Goal: Information Seeking & Learning: Check status

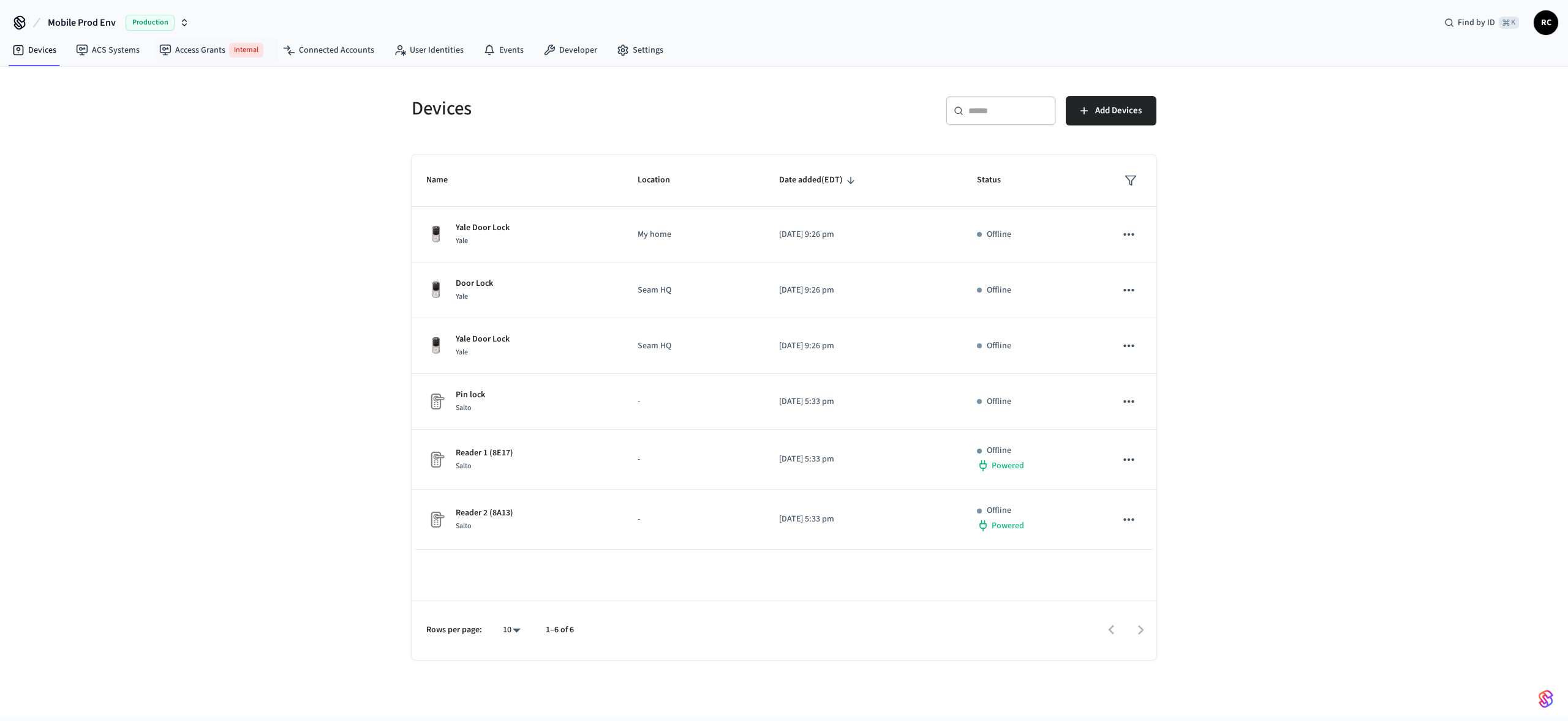
click at [134, 25] on span "Production" at bounding box center [151, 22] width 49 height 16
type input "********"
click at [74, 100] on span "New ResNexus Dev" at bounding box center [51, 103] width 69 height 12
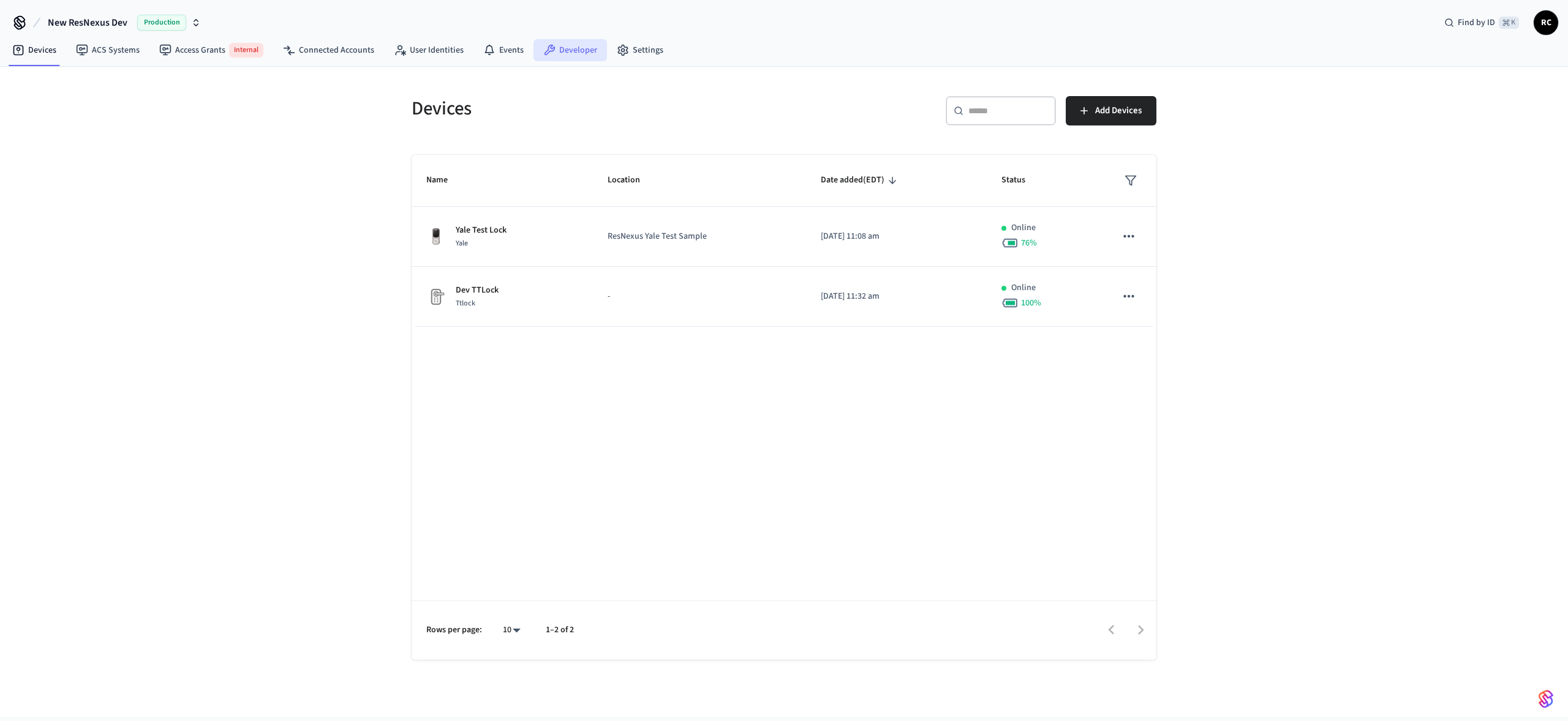
click at [566, 57] on link "Developer" at bounding box center [570, 50] width 73 height 22
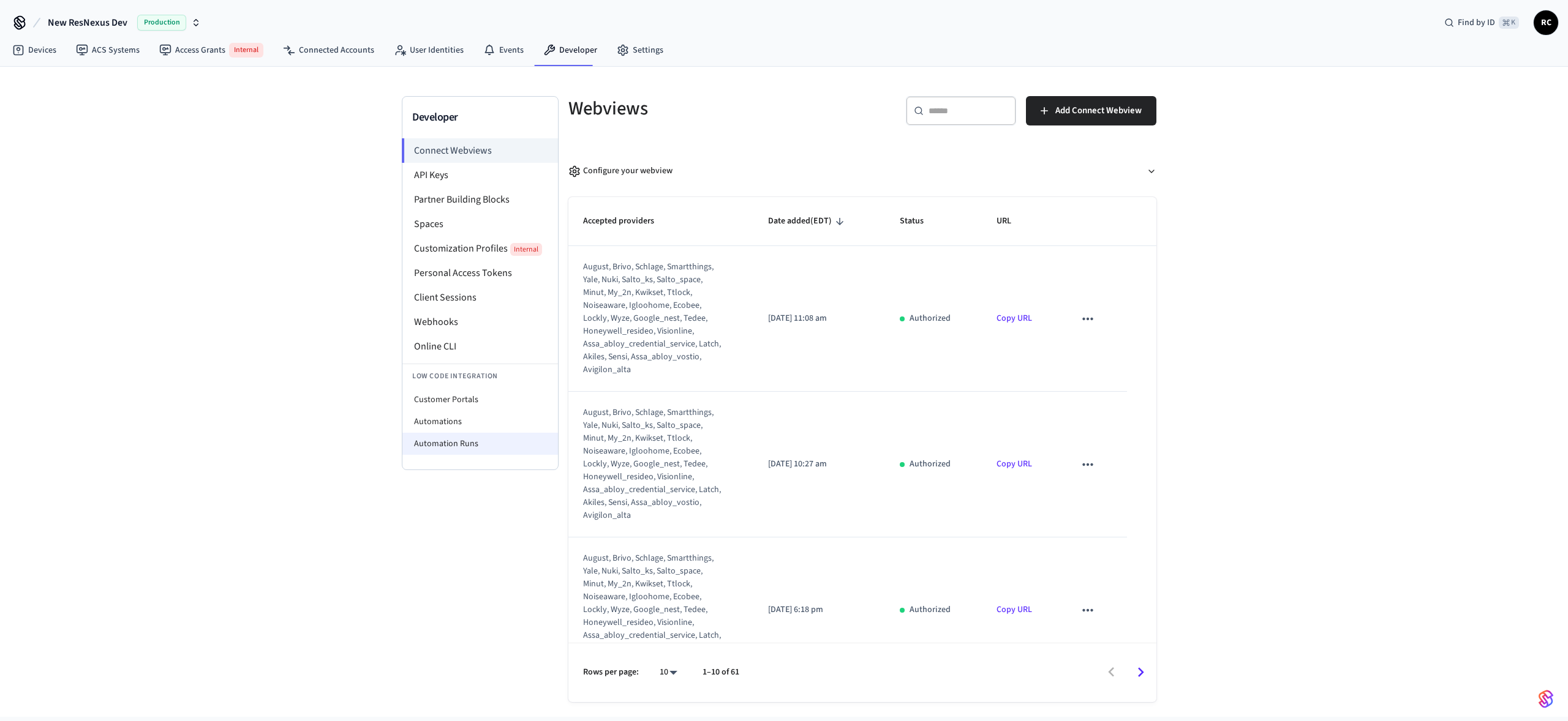
click at [480, 433] on li "Automation Runs" at bounding box center [480, 444] width 155 height 22
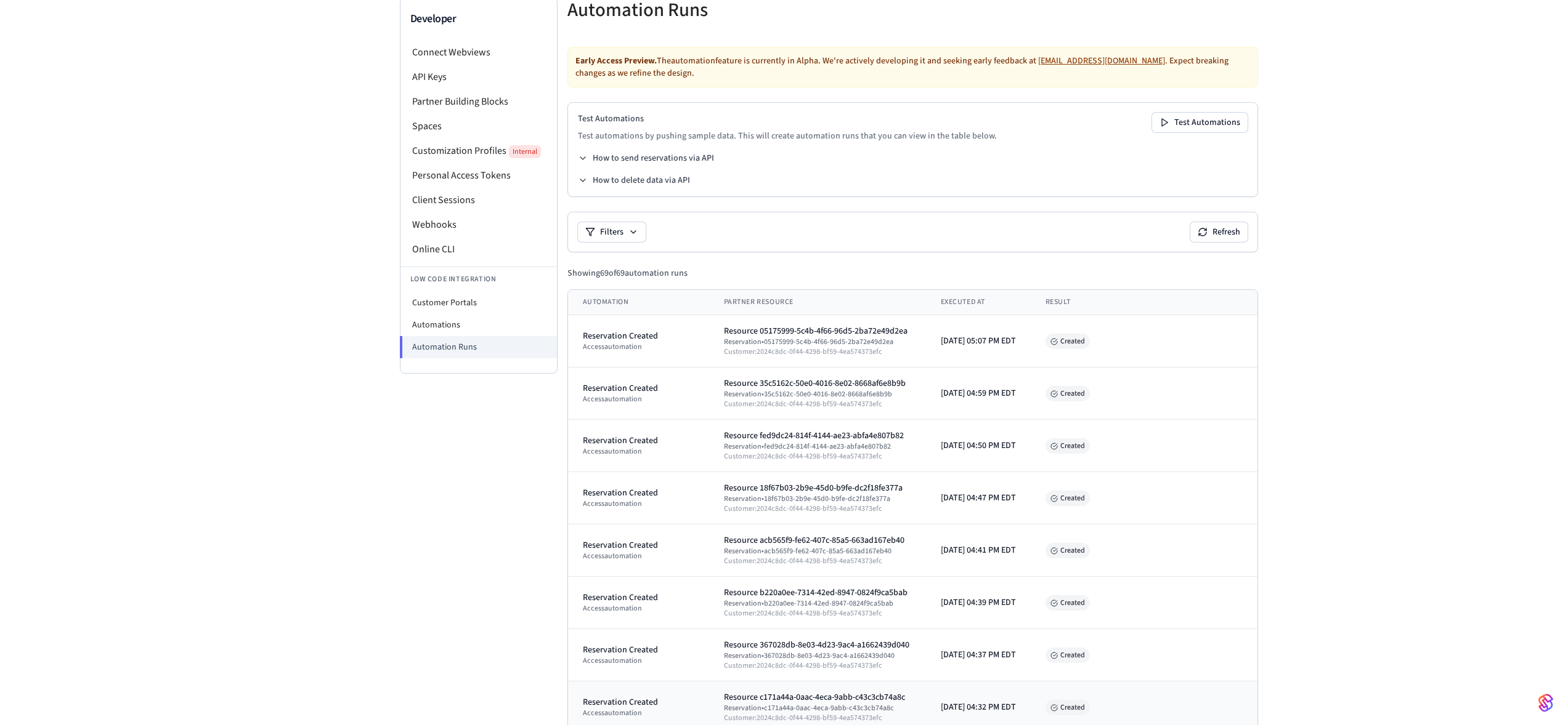
scroll to position [242, 0]
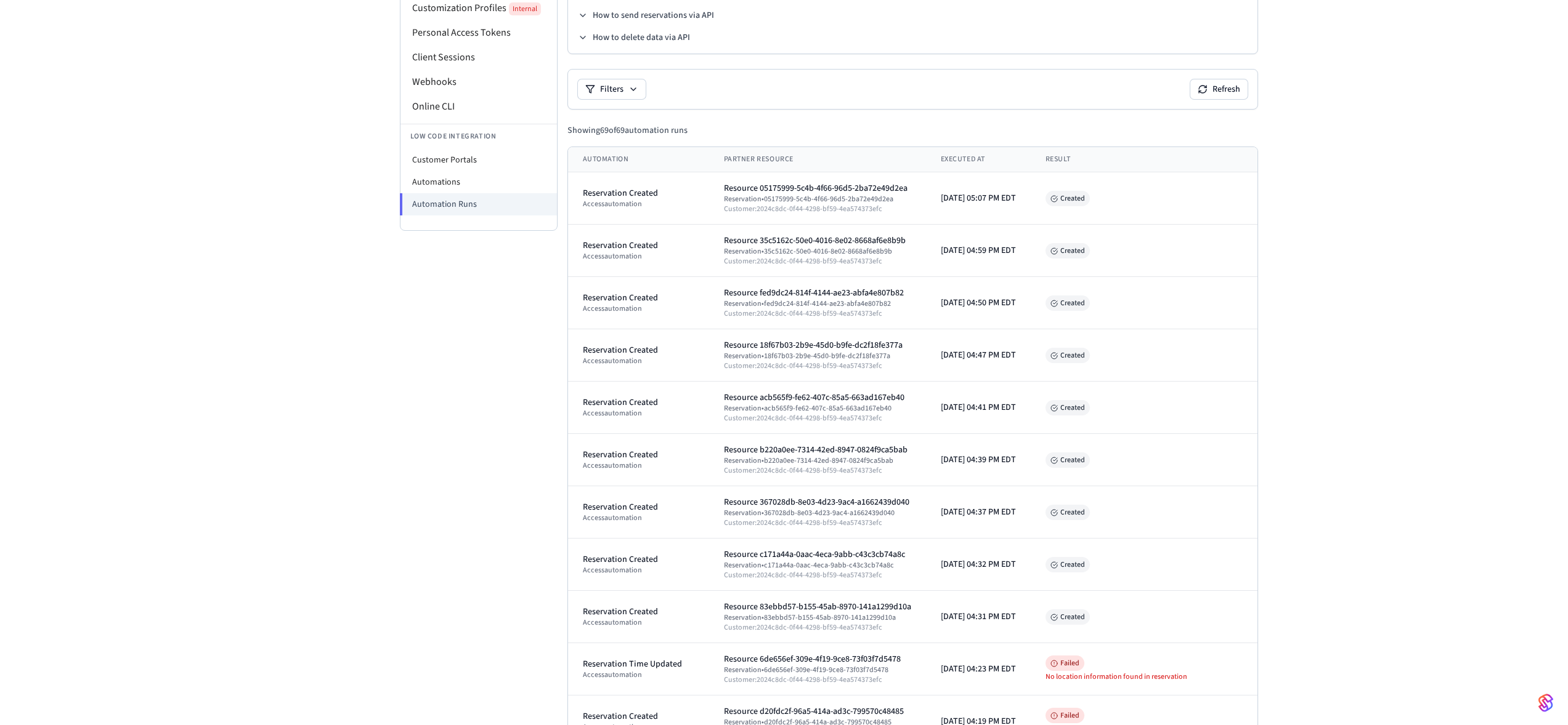
click at [506, 158] on li "Customer Portals" at bounding box center [478, 160] width 156 height 22
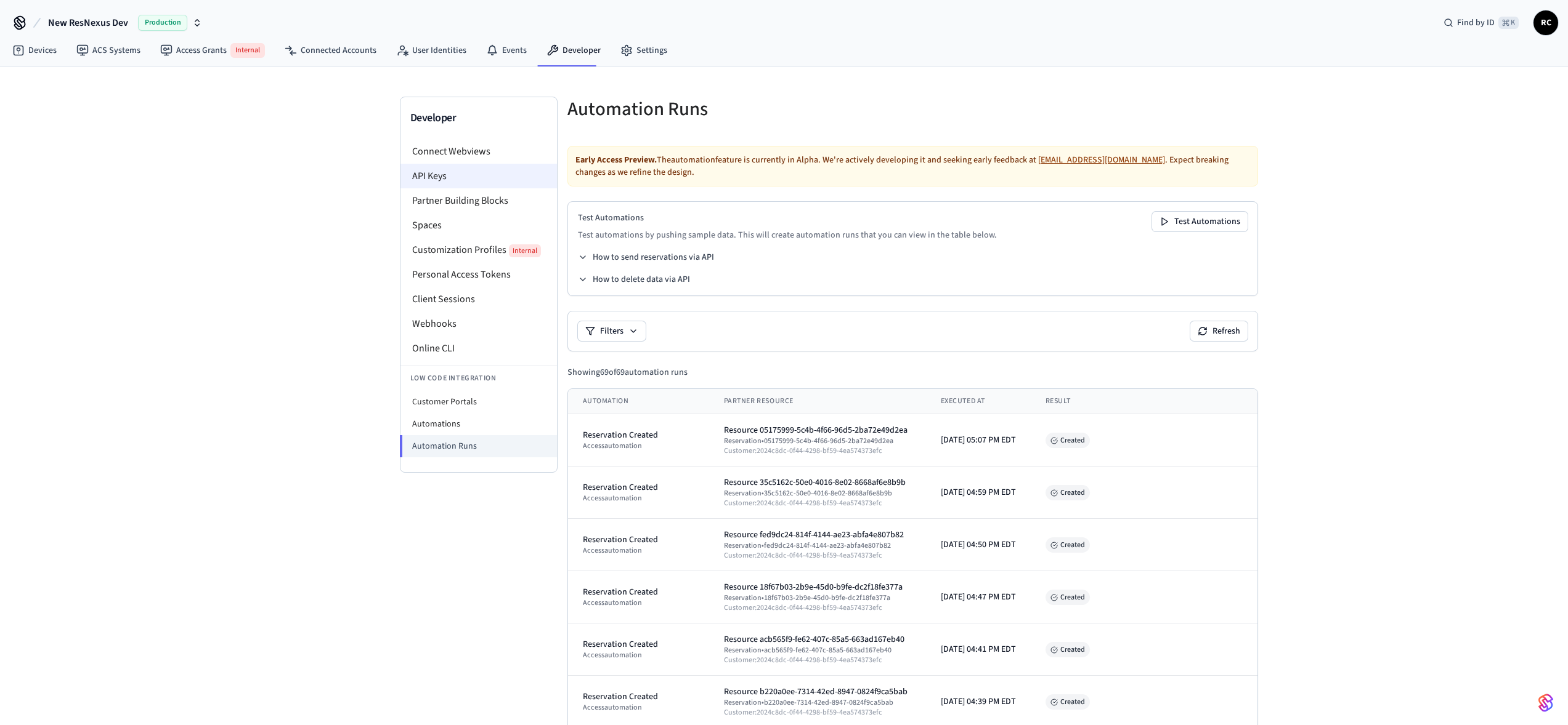
select select "**********"
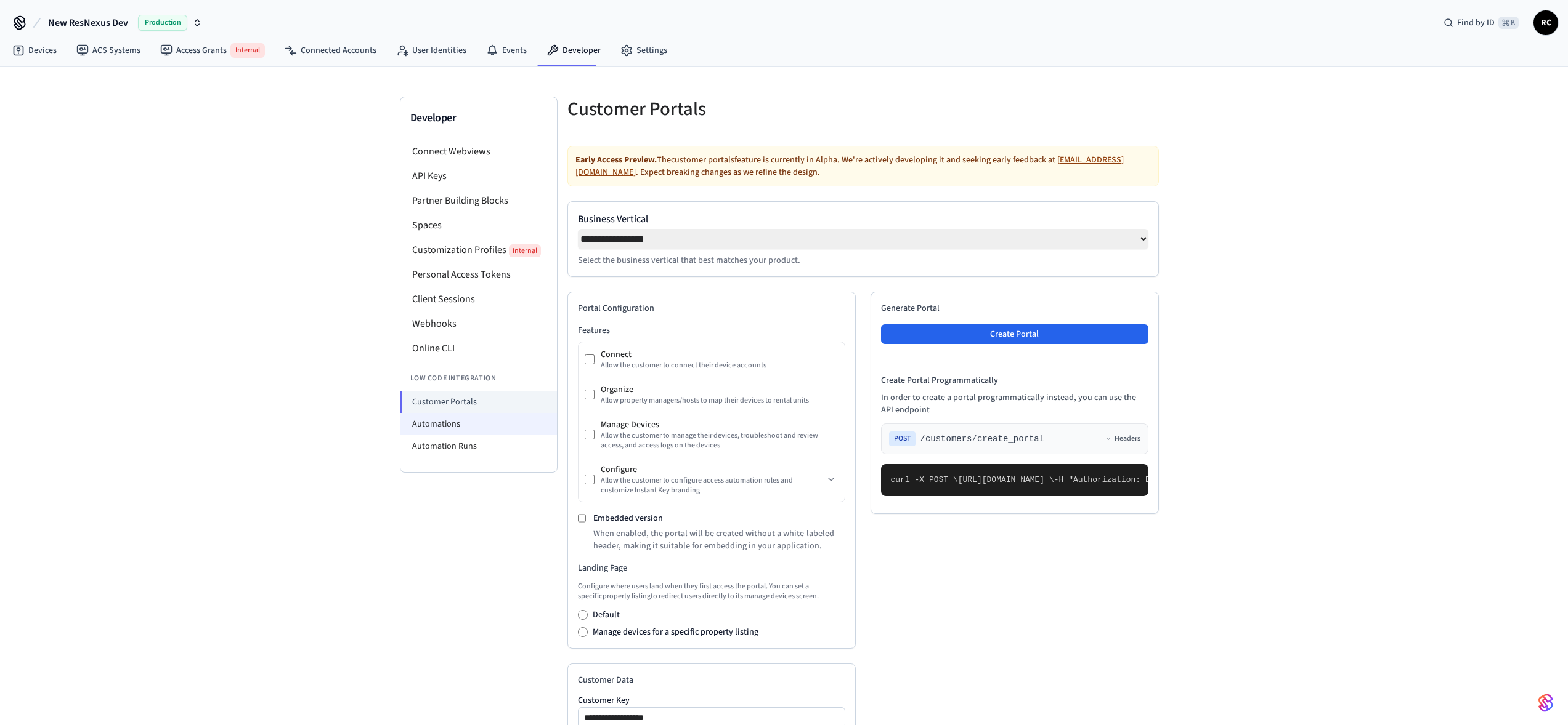
click at [503, 425] on li "Automations" at bounding box center [478, 424] width 156 height 22
select select "**********"
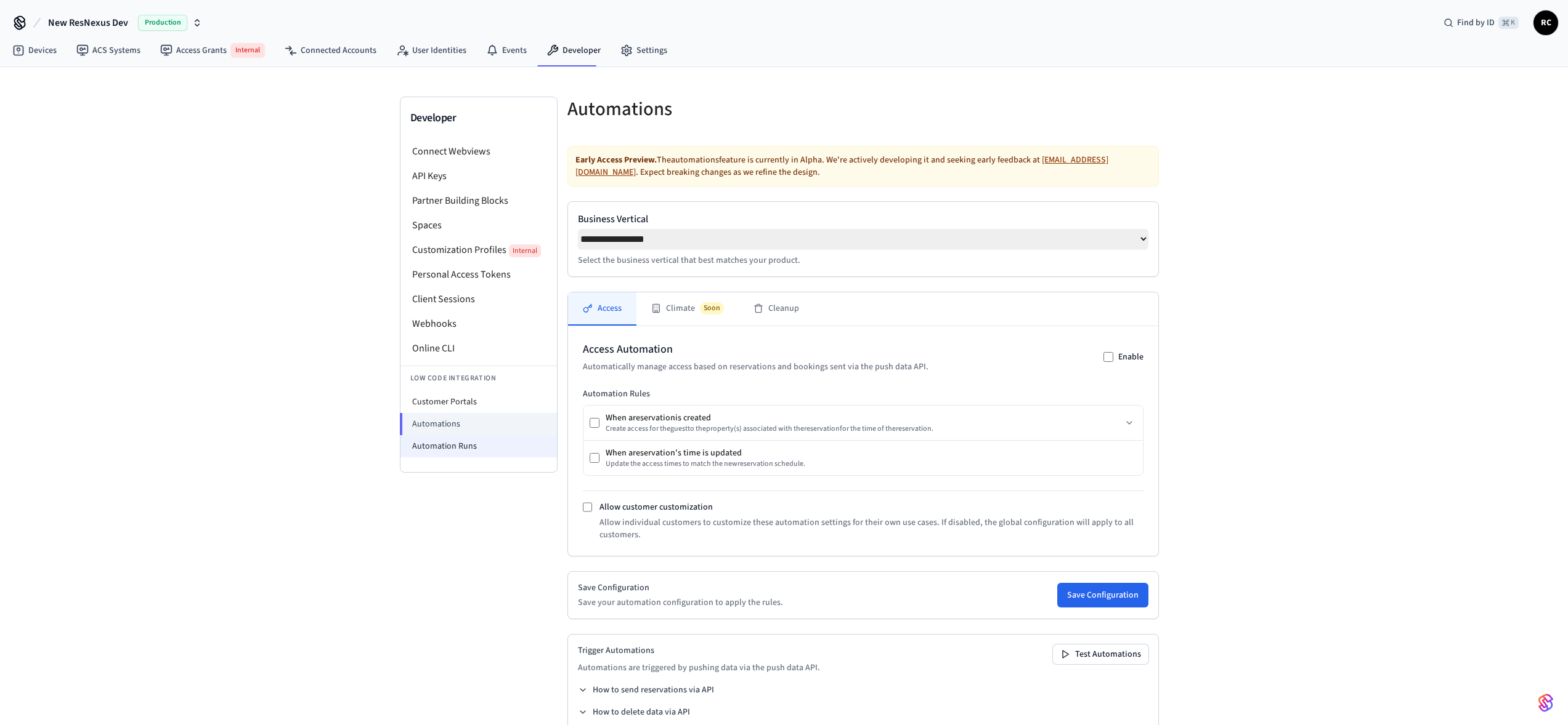
click at [511, 446] on li "Automation Runs" at bounding box center [478, 446] width 156 height 22
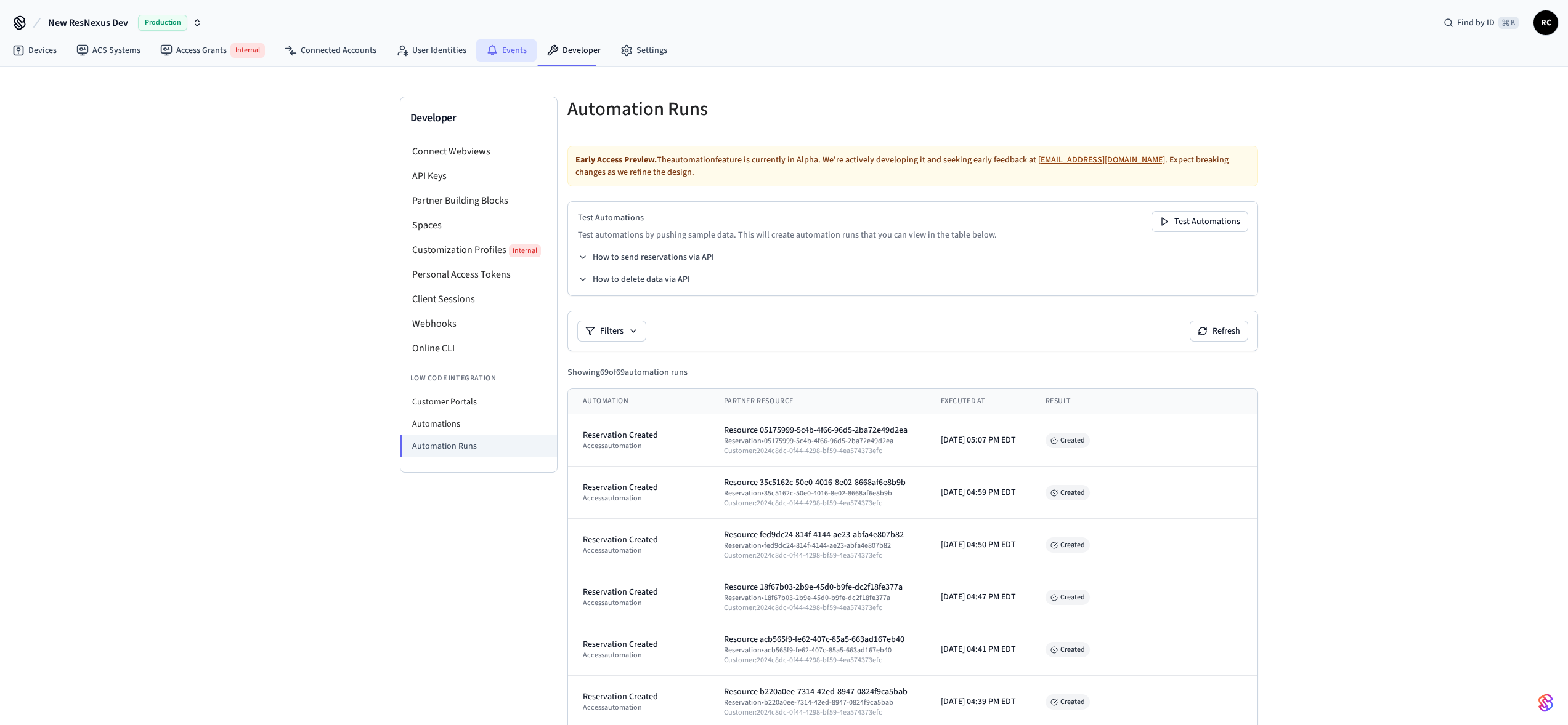
click at [491, 52] on icon at bounding box center [492, 50] width 12 height 12
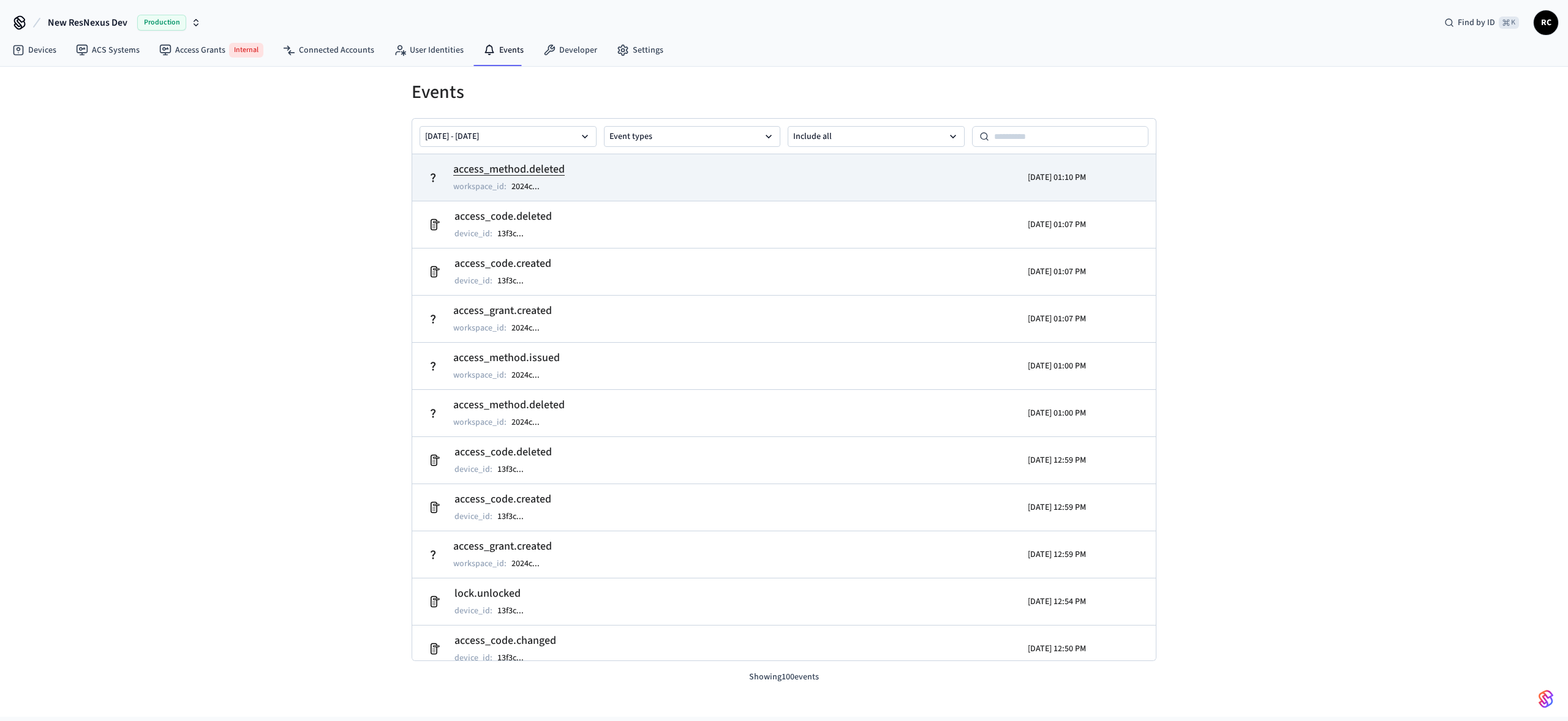
click at [441, 185] on td "access_method.deleted workspace_id : 2024c ..." at bounding box center [663, 178] width 482 height 34
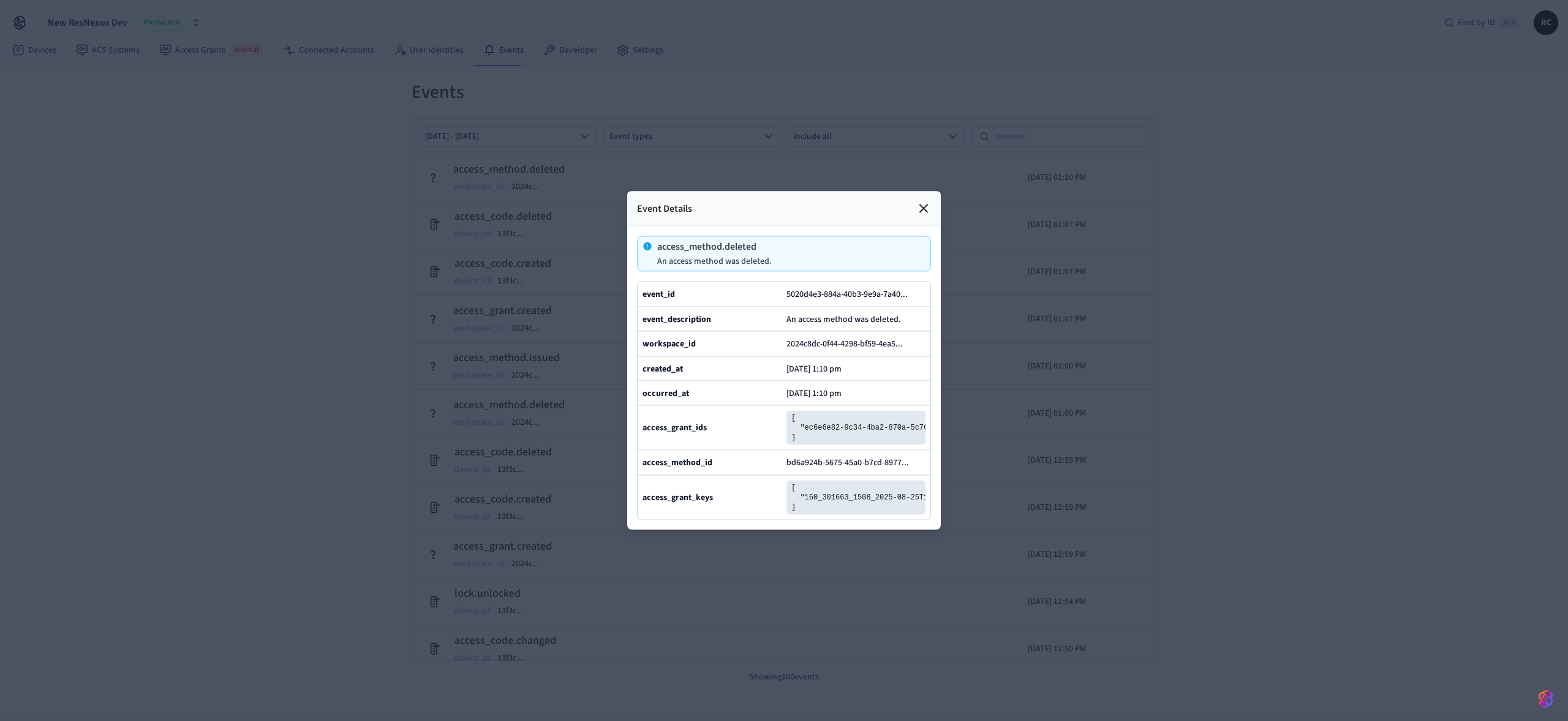
click at [351, 265] on div at bounding box center [784, 360] width 1568 height 721
click at [924, 201] on icon at bounding box center [923, 208] width 14 height 14
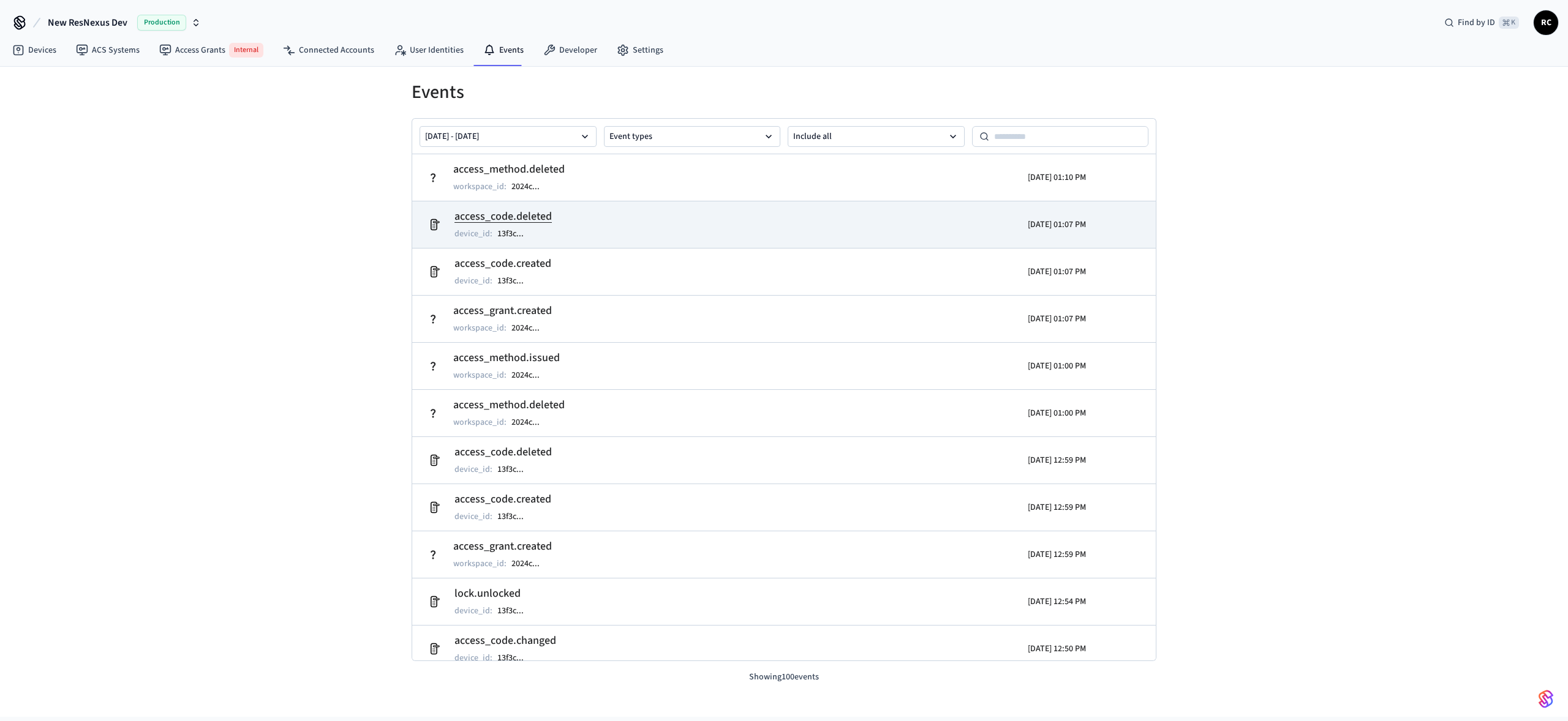
click at [636, 232] on td "access_code.deleted device_id : 13f3c ..." at bounding box center [663, 224] width 482 height 34
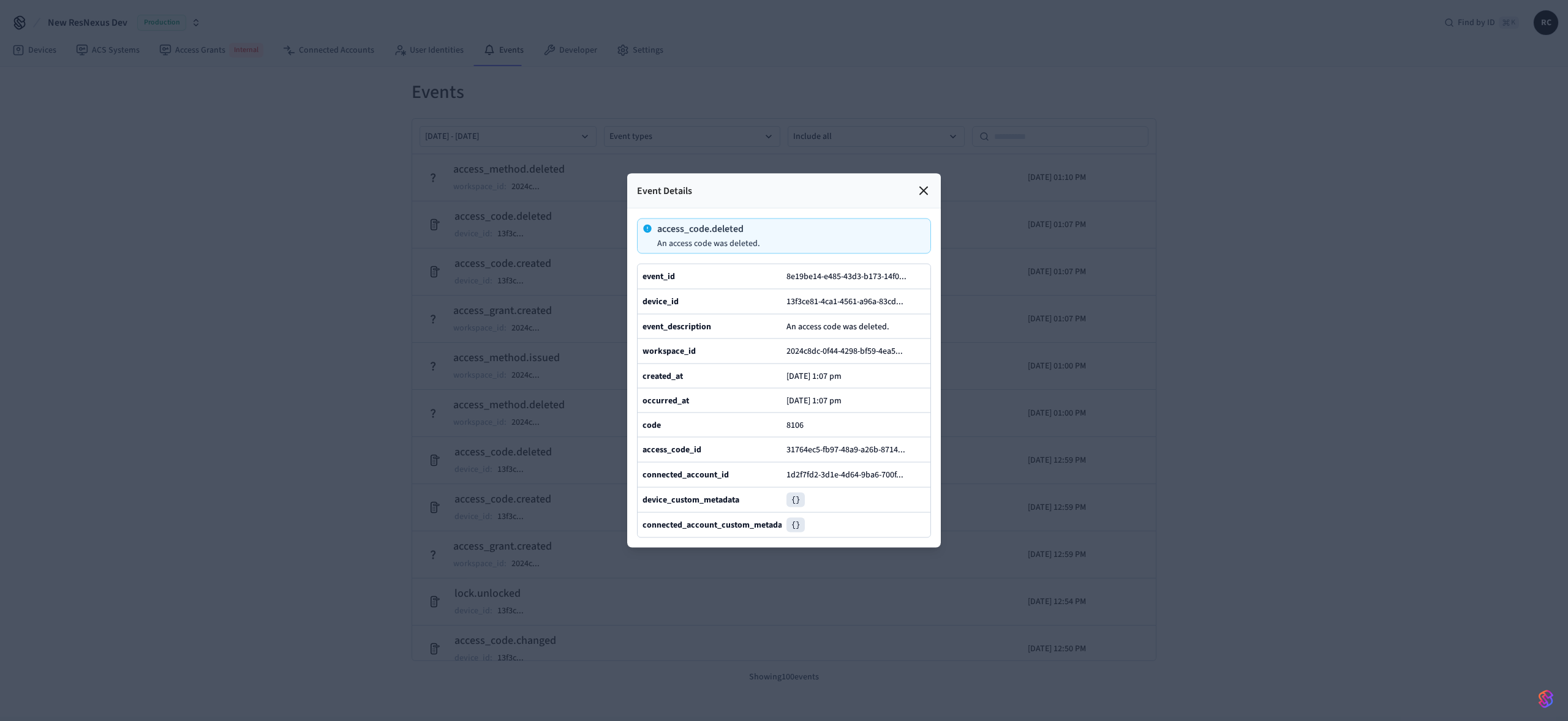
click at [917, 174] on div "Event Details" at bounding box center [784, 191] width 313 height 35
click at [919, 184] on icon at bounding box center [923, 191] width 14 height 14
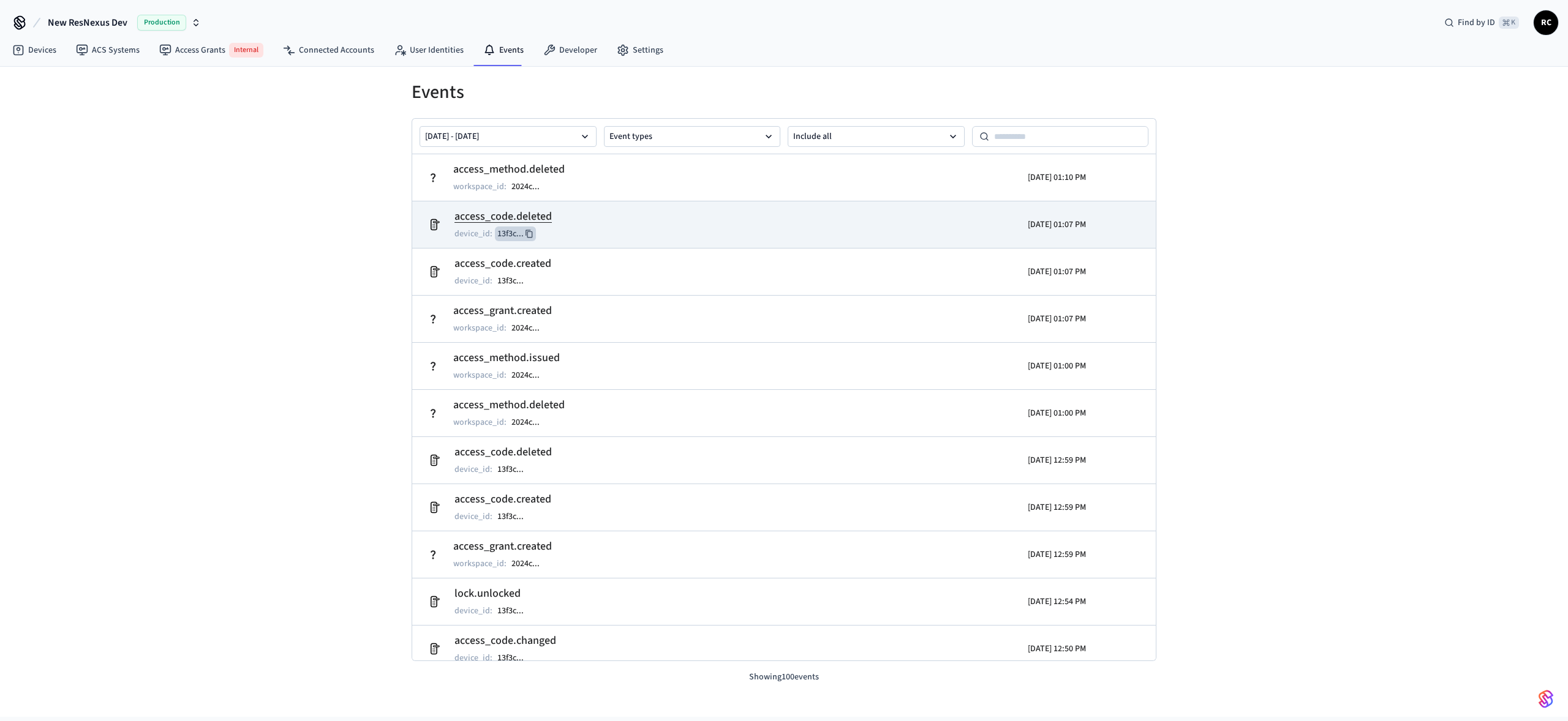
click at [514, 236] on button "13f3c ..." at bounding box center [515, 233] width 41 height 14
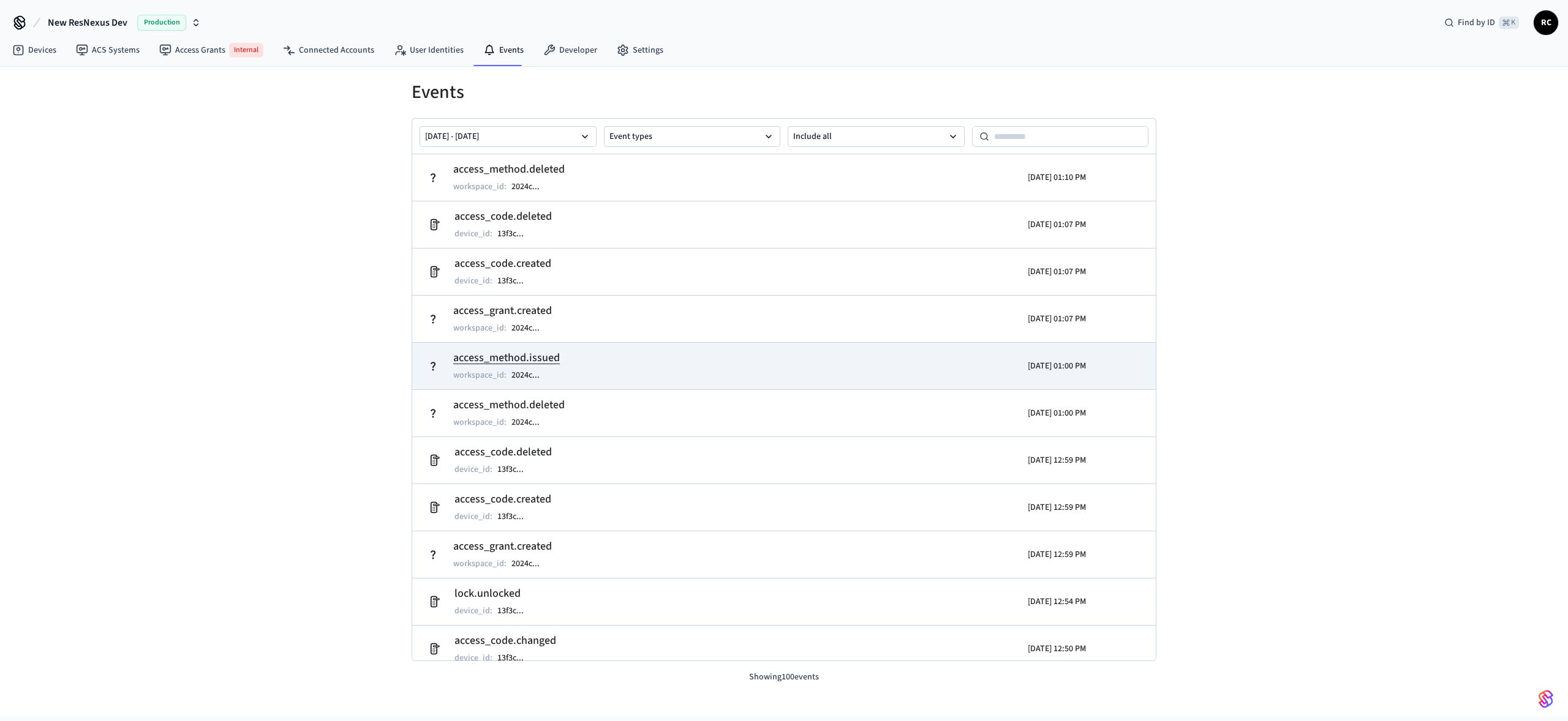
click at [493, 369] on p "workspace_id :" at bounding box center [480, 376] width 53 height 12
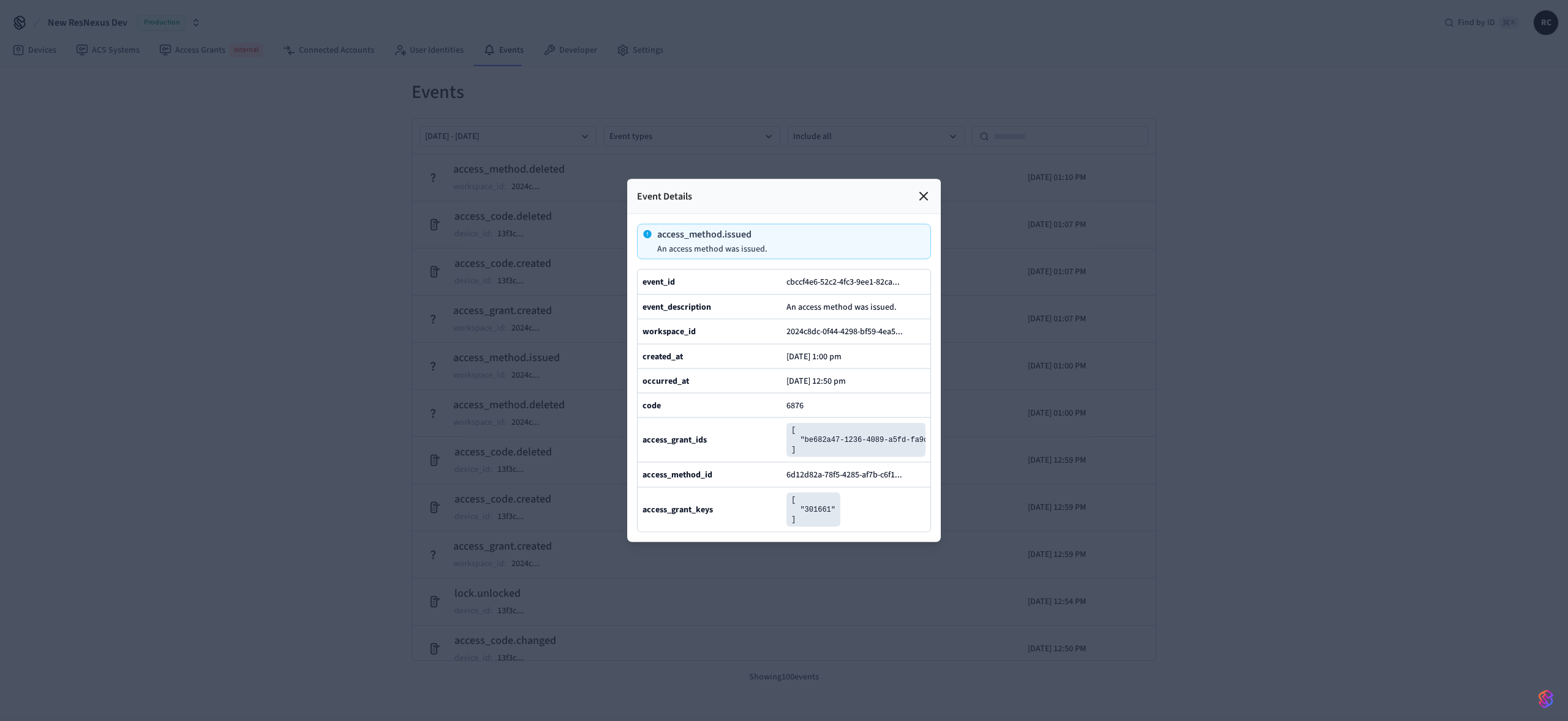
click at [920, 189] on icon at bounding box center [923, 196] width 14 height 14
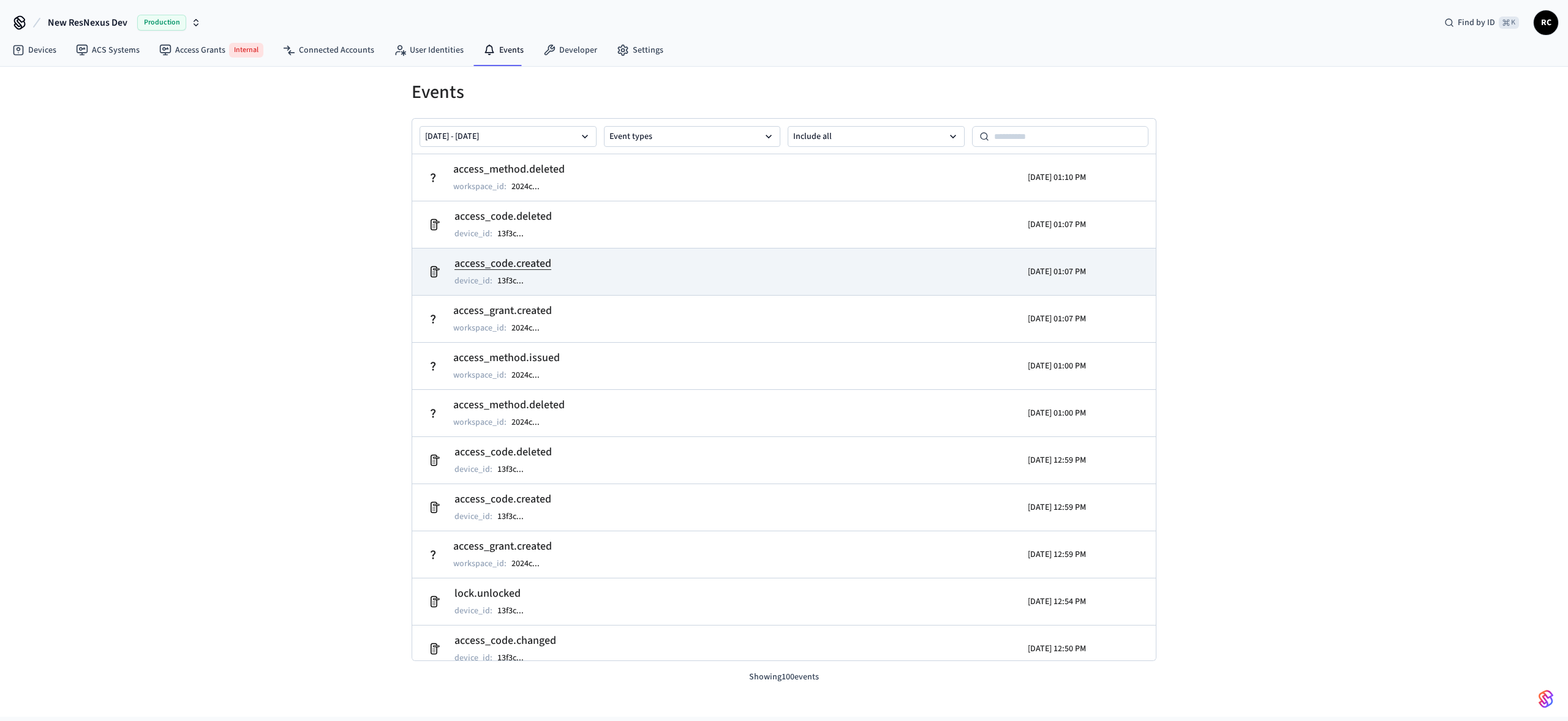
click at [711, 283] on td "access_code.created device_id : 13f3c ..." at bounding box center [663, 272] width 482 height 34
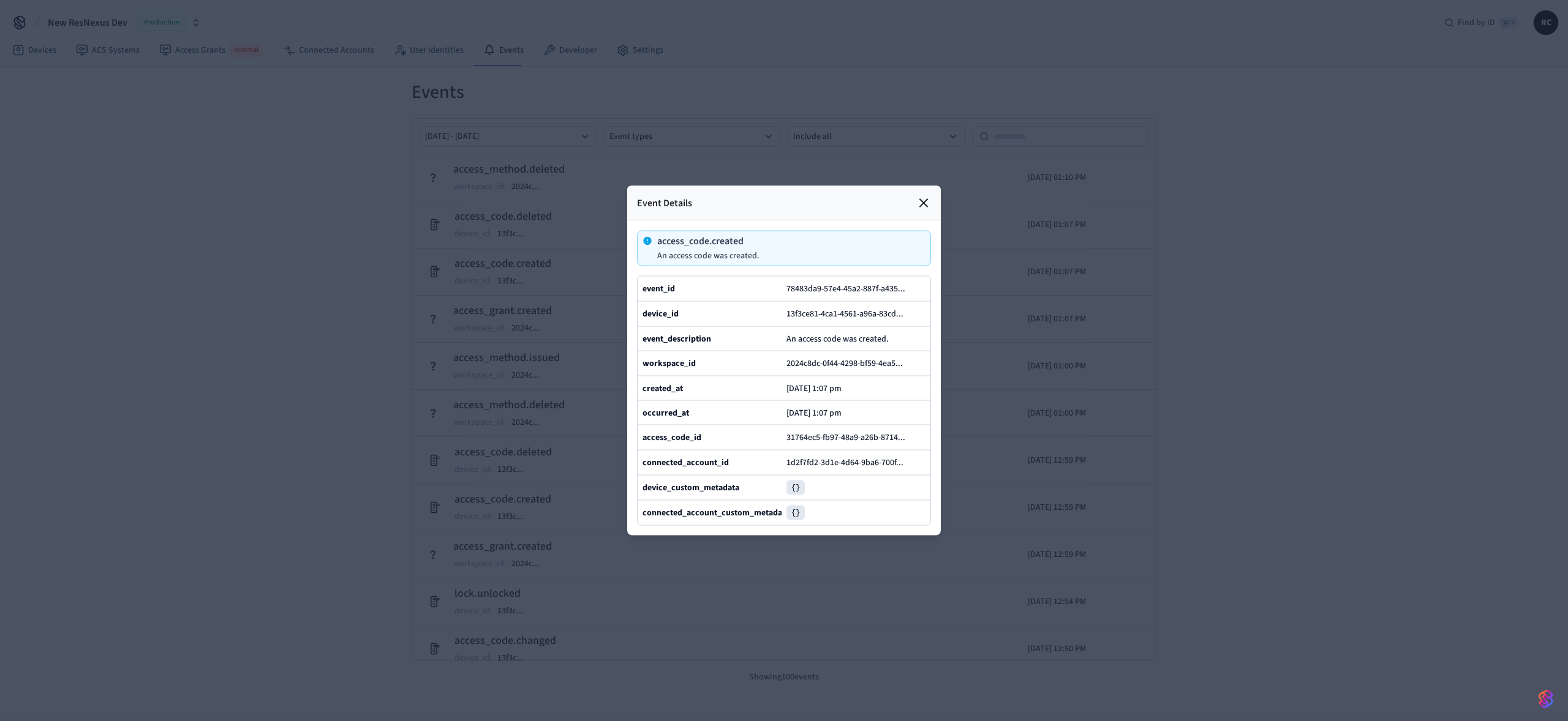
click at [577, 283] on div at bounding box center [784, 360] width 1568 height 721
click at [926, 196] on icon at bounding box center [923, 202] width 14 height 14
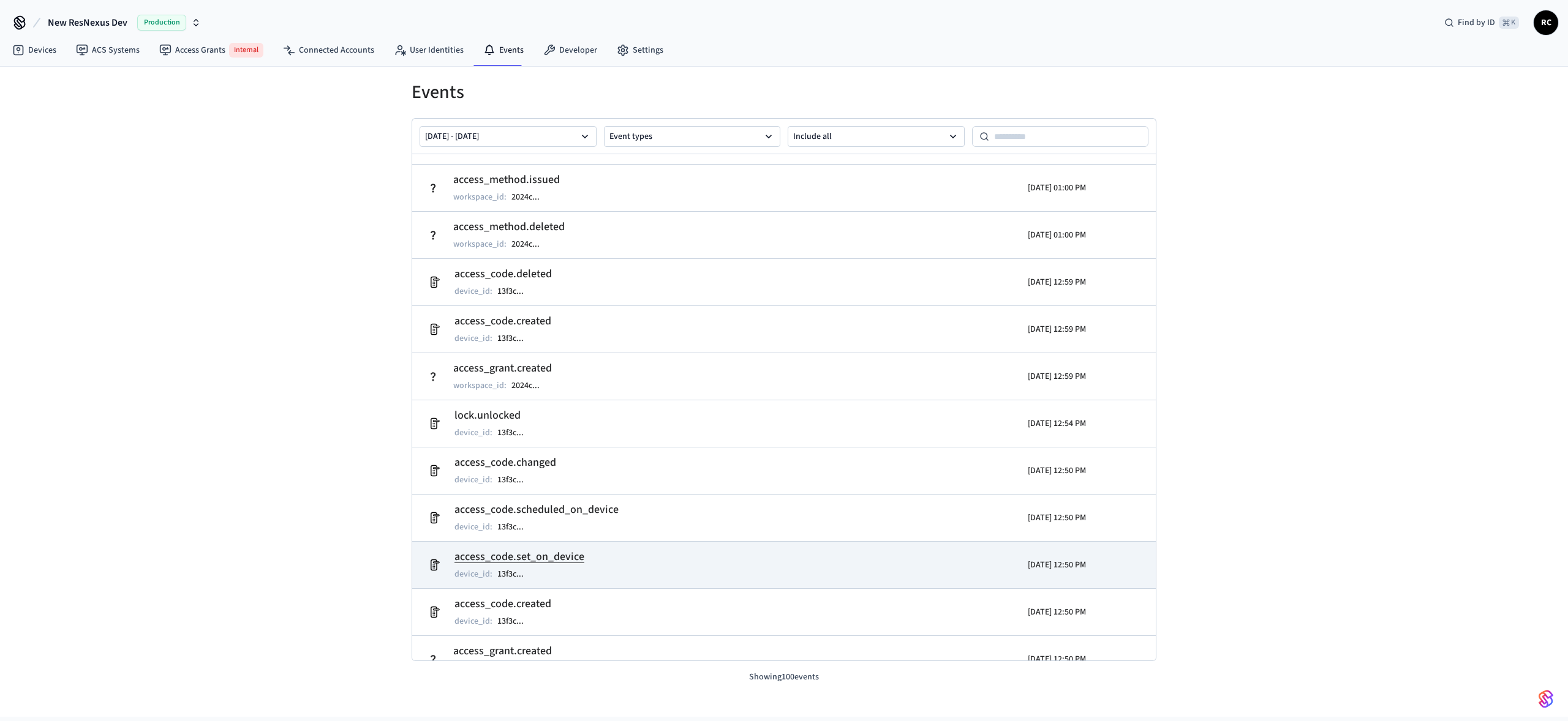
scroll to position [176, 0]
click at [694, 569] on td "access_code.set_on_device device_id : 13f3c ..." at bounding box center [663, 568] width 482 height 34
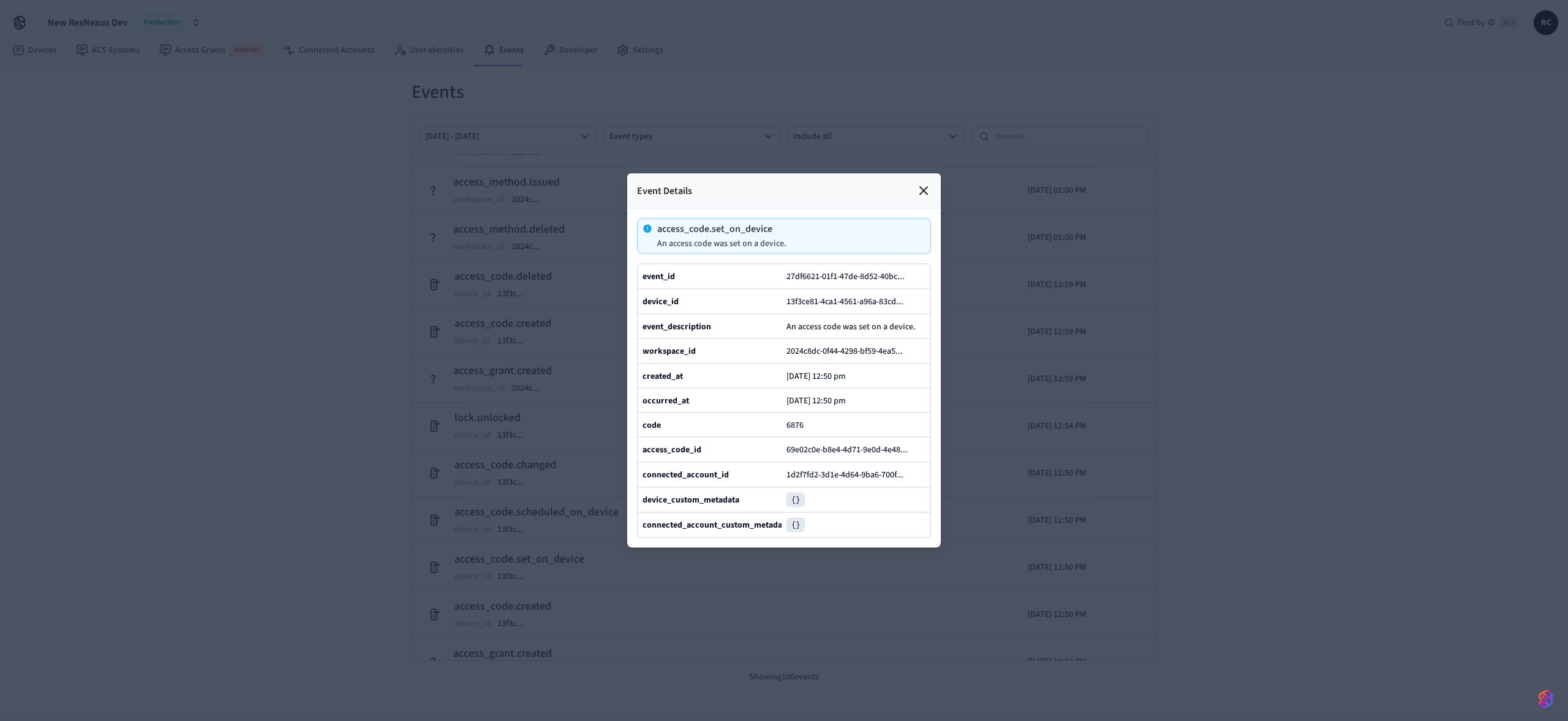
click at [361, 280] on div at bounding box center [784, 360] width 1568 height 721
click at [923, 184] on icon at bounding box center [923, 191] width 14 height 14
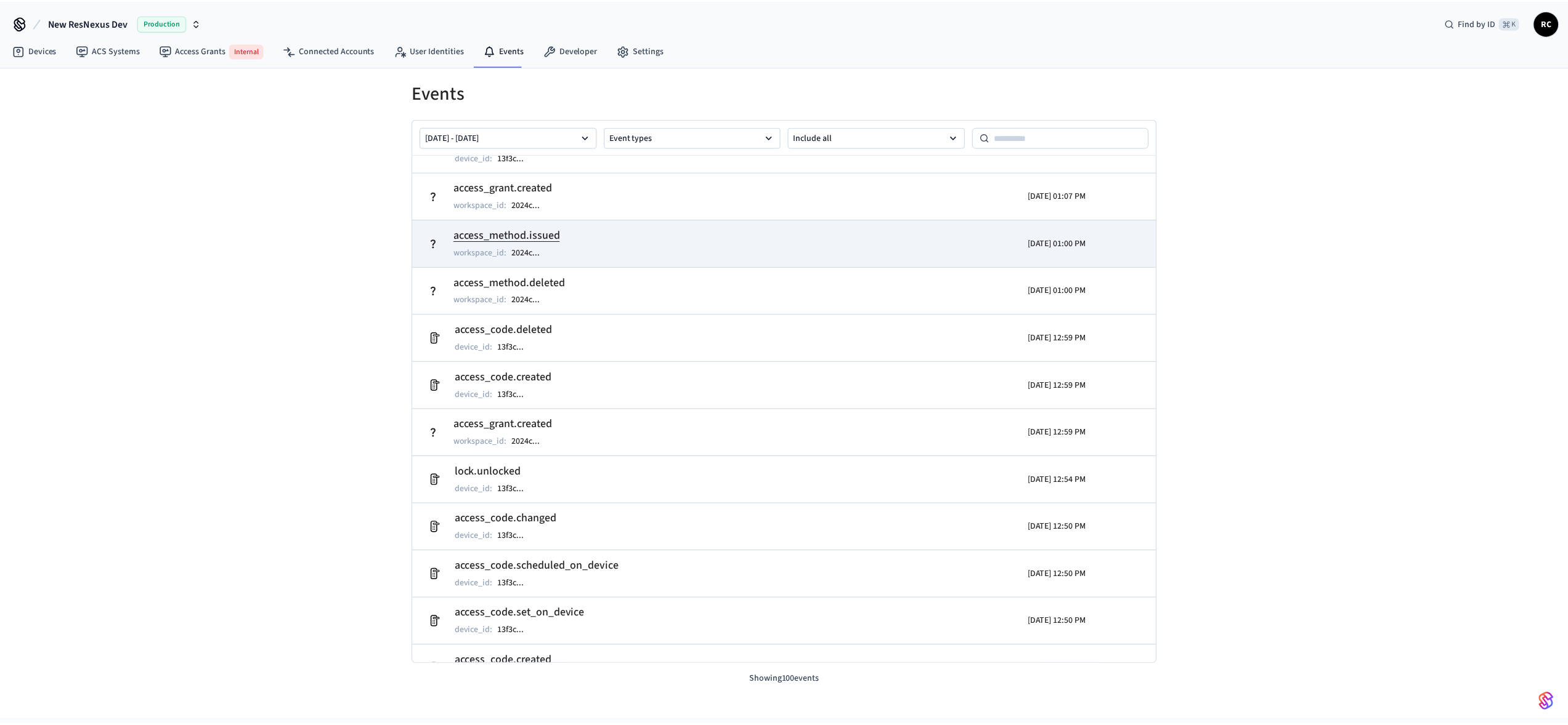
scroll to position [0, 0]
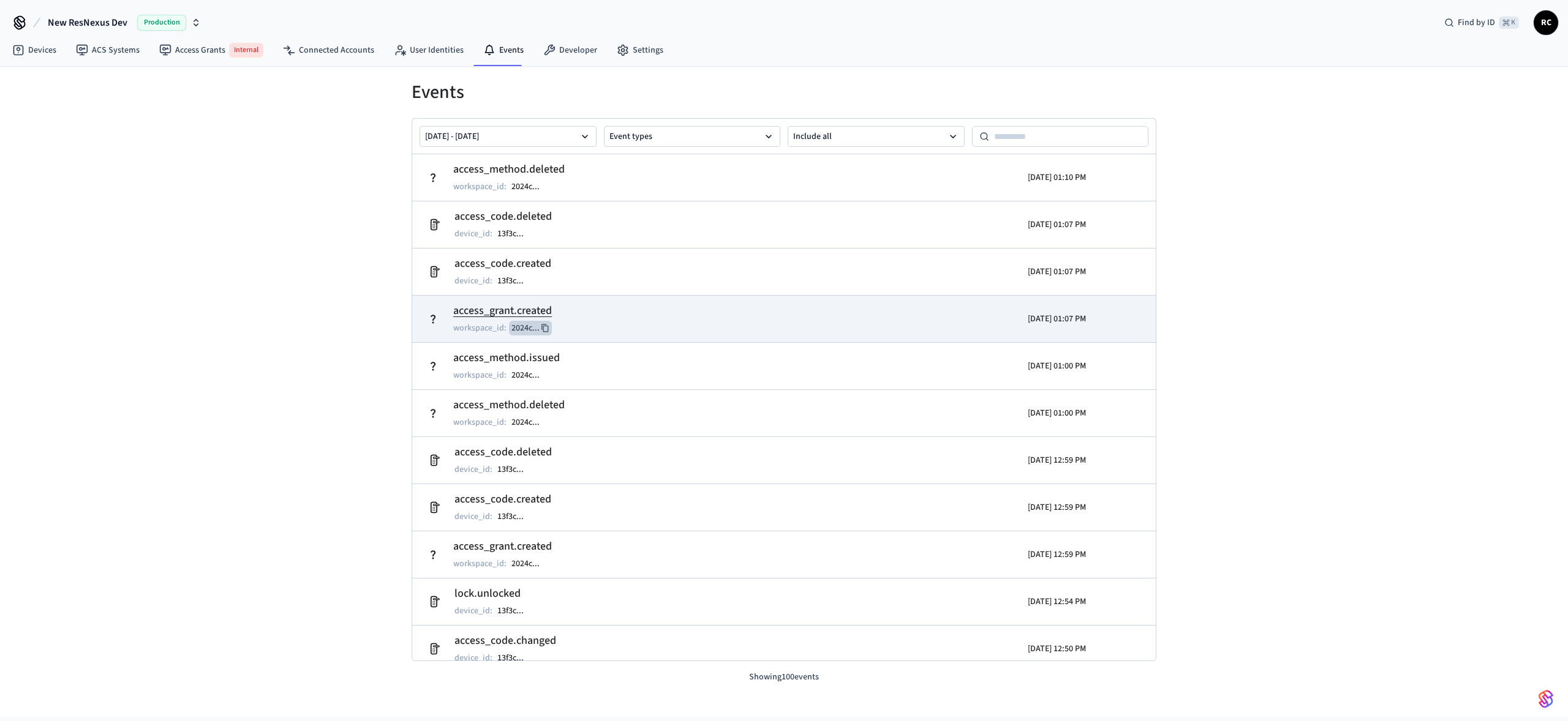
click at [534, 328] on button "2024c ..." at bounding box center [530, 328] width 43 height 14
click at [654, 311] on td "access_grant.created workspace_id : 2024c ..." at bounding box center [663, 319] width 482 height 34
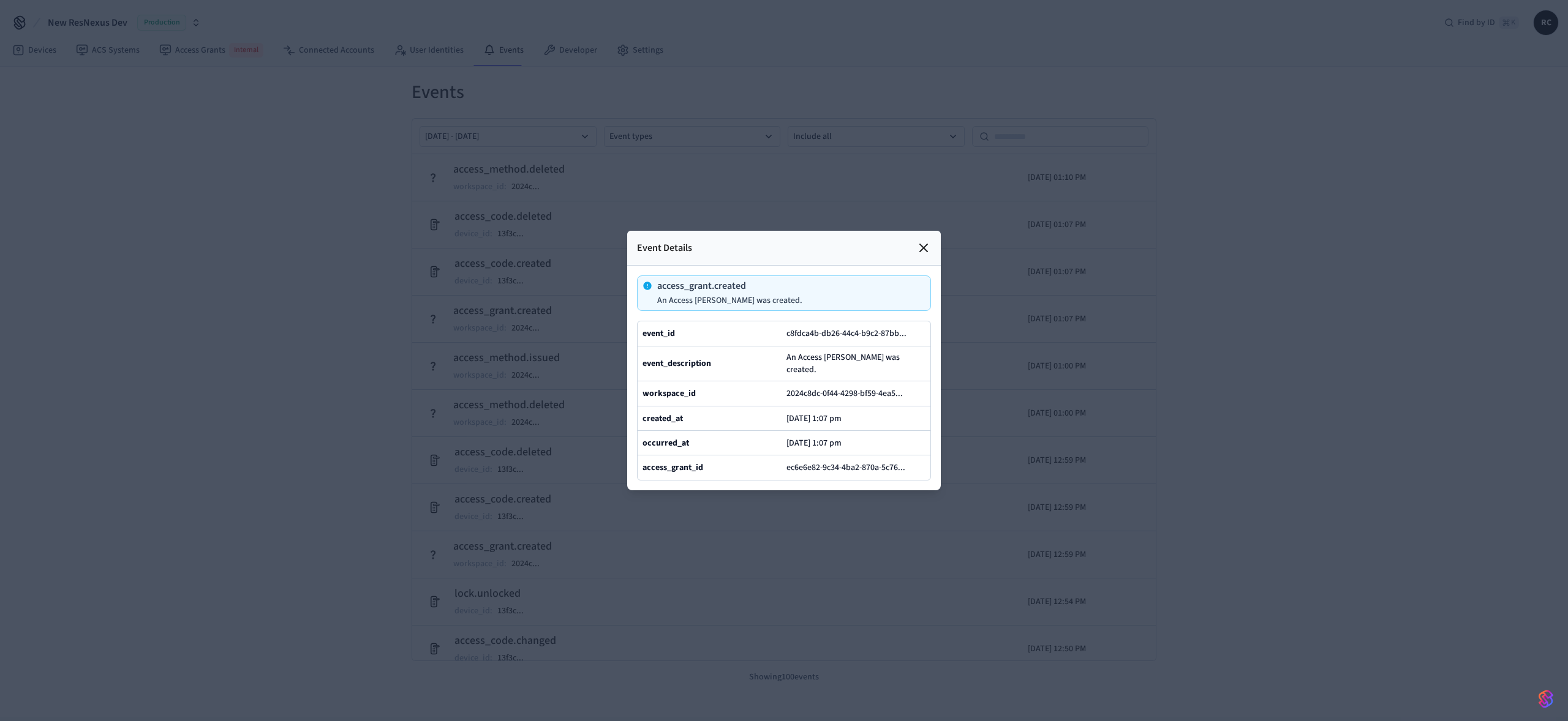
click at [922, 241] on icon at bounding box center [923, 248] width 14 height 14
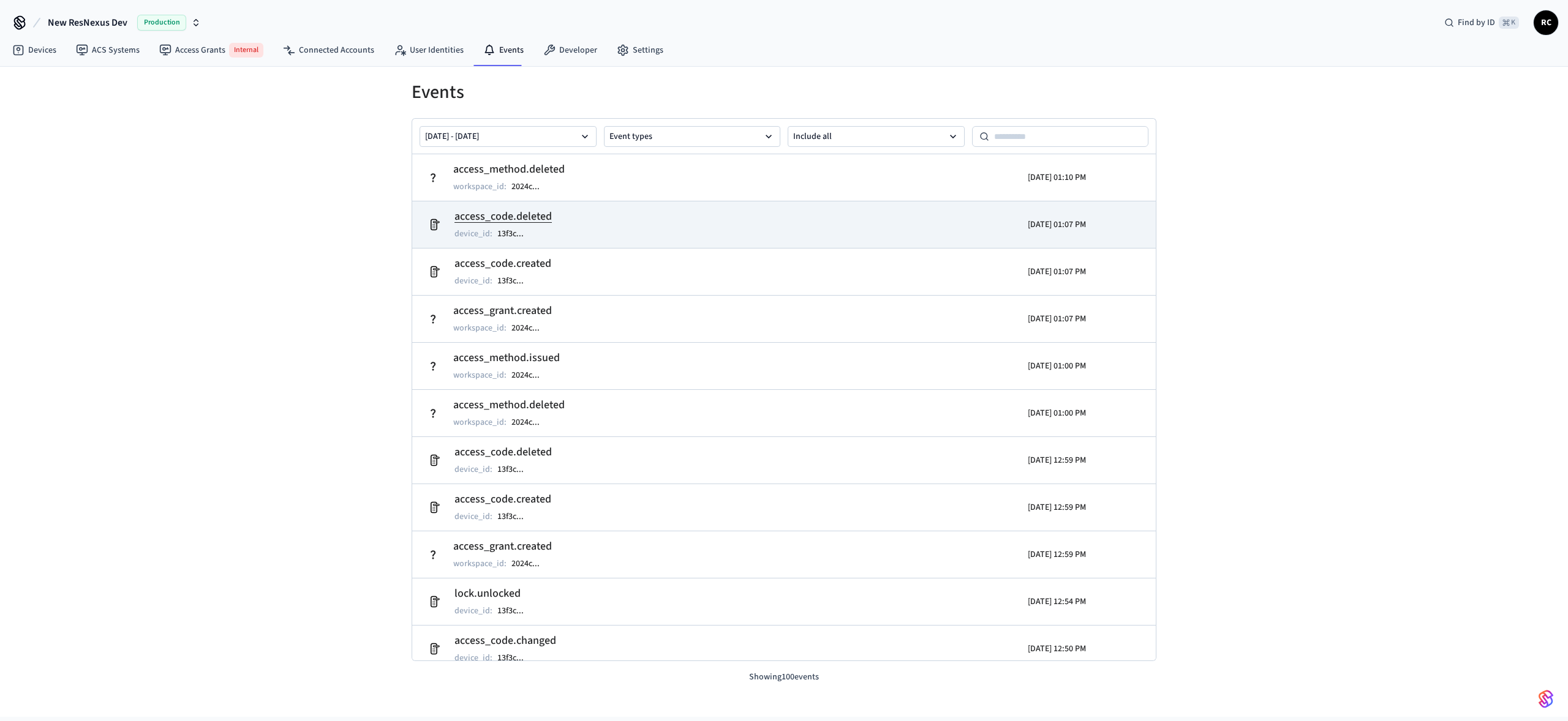
click at [779, 220] on td "access_code.deleted device_id : 13f3c ..." at bounding box center [663, 224] width 482 height 34
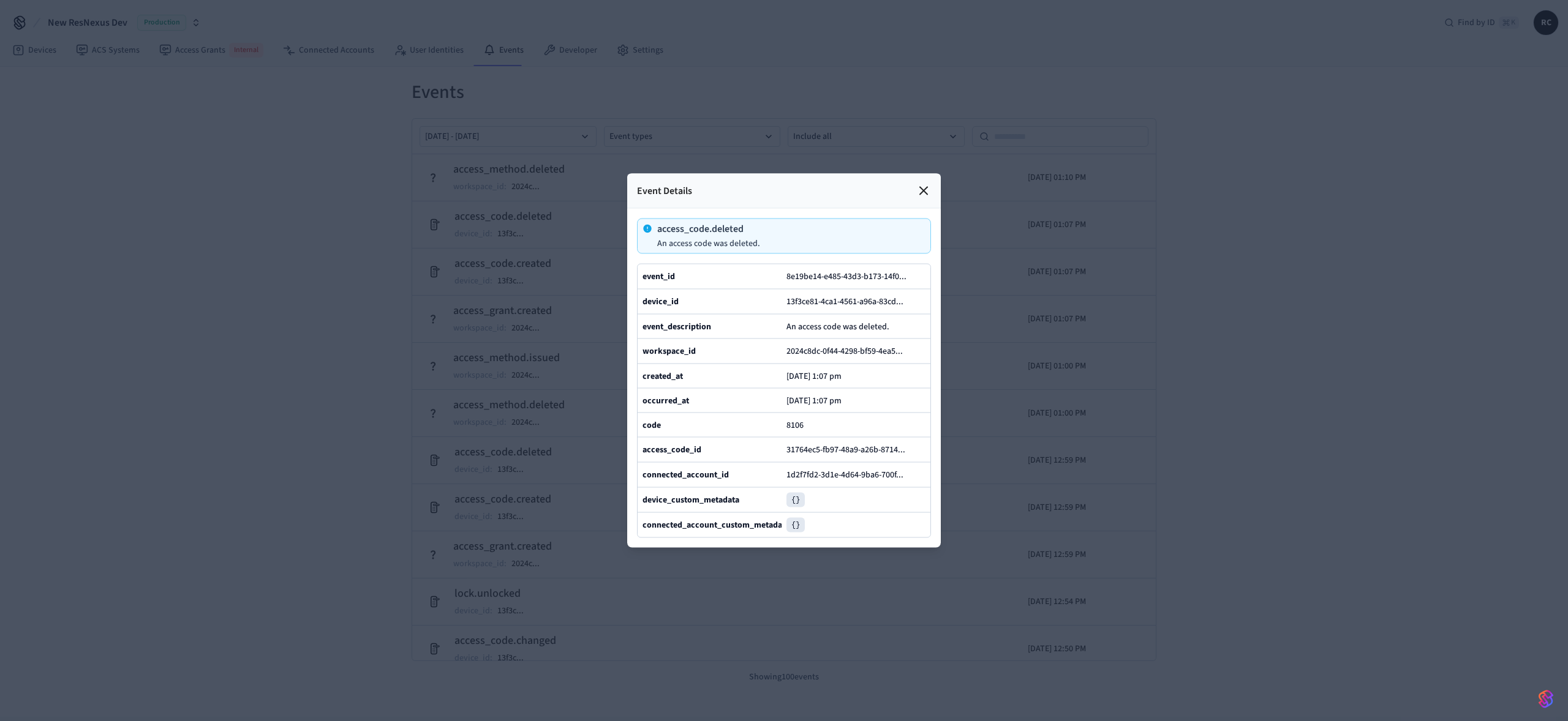
click at [937, 174] on div "Event Details" at bounding box center [784, 191] width 313 height 35
click at [925, 184] on icon at bounding box center [923, 191] width 14 height 14
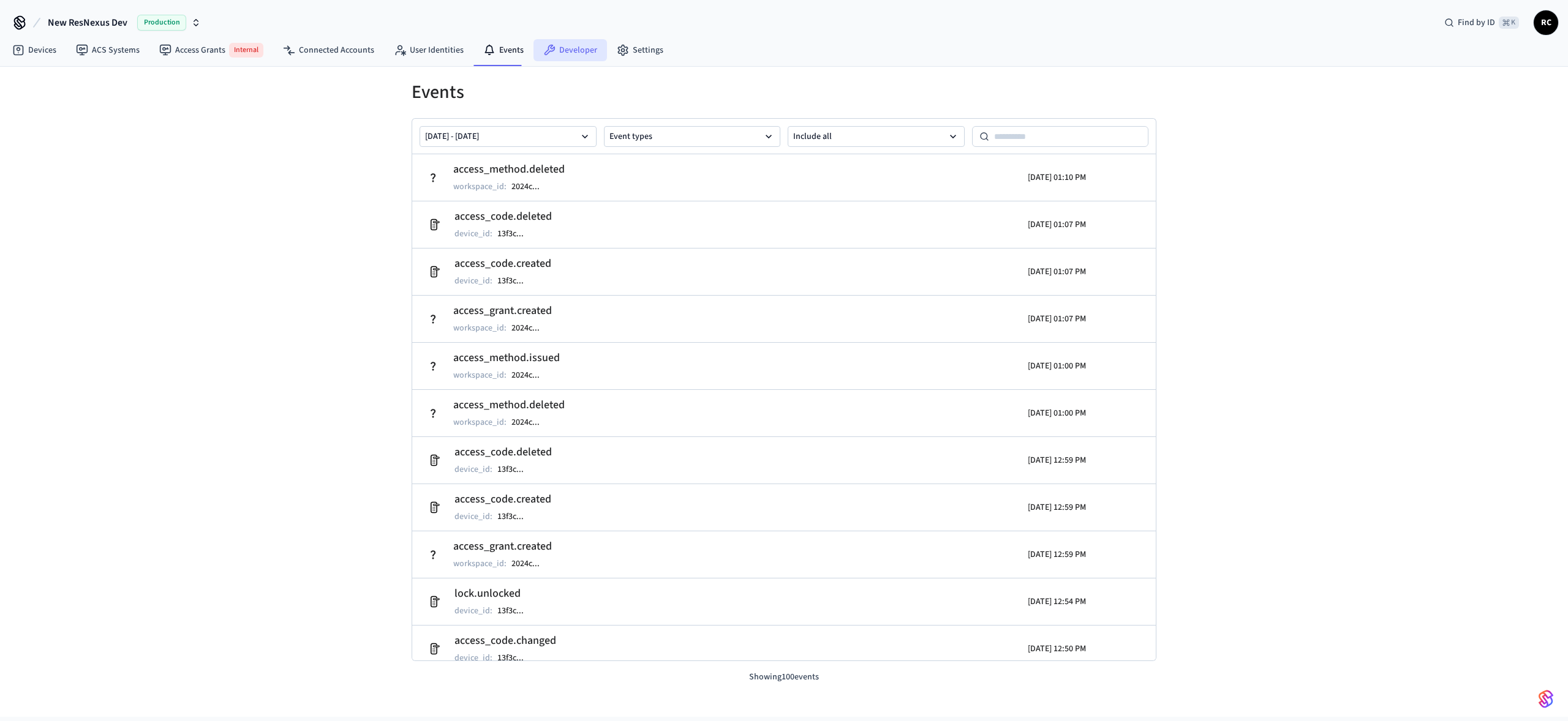
click at [559, 48] on link "Developer" at bounding box center [570, 50] width 73 height 22
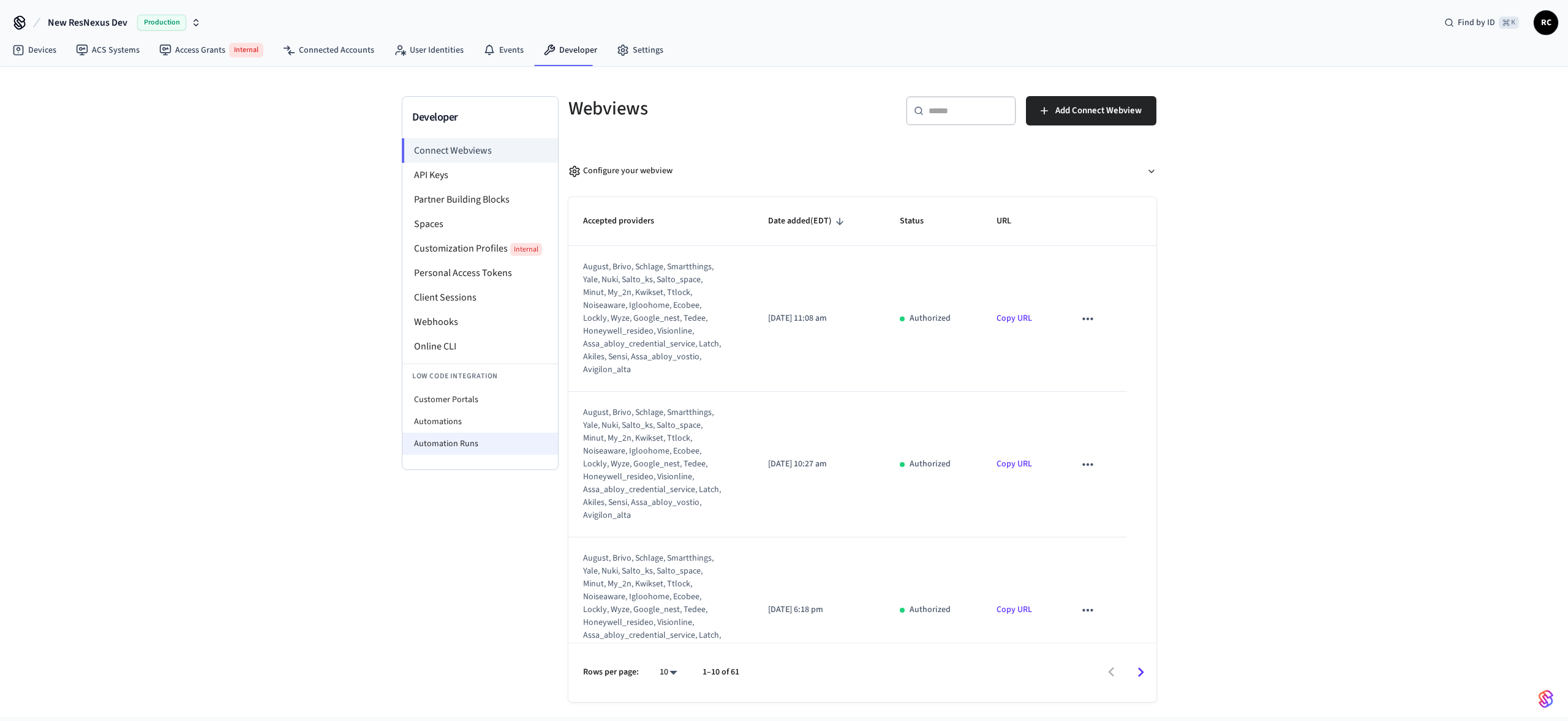
click at [480, 439] on li "Automation Runs" at bounding box center [480, 444] width 155 height 22
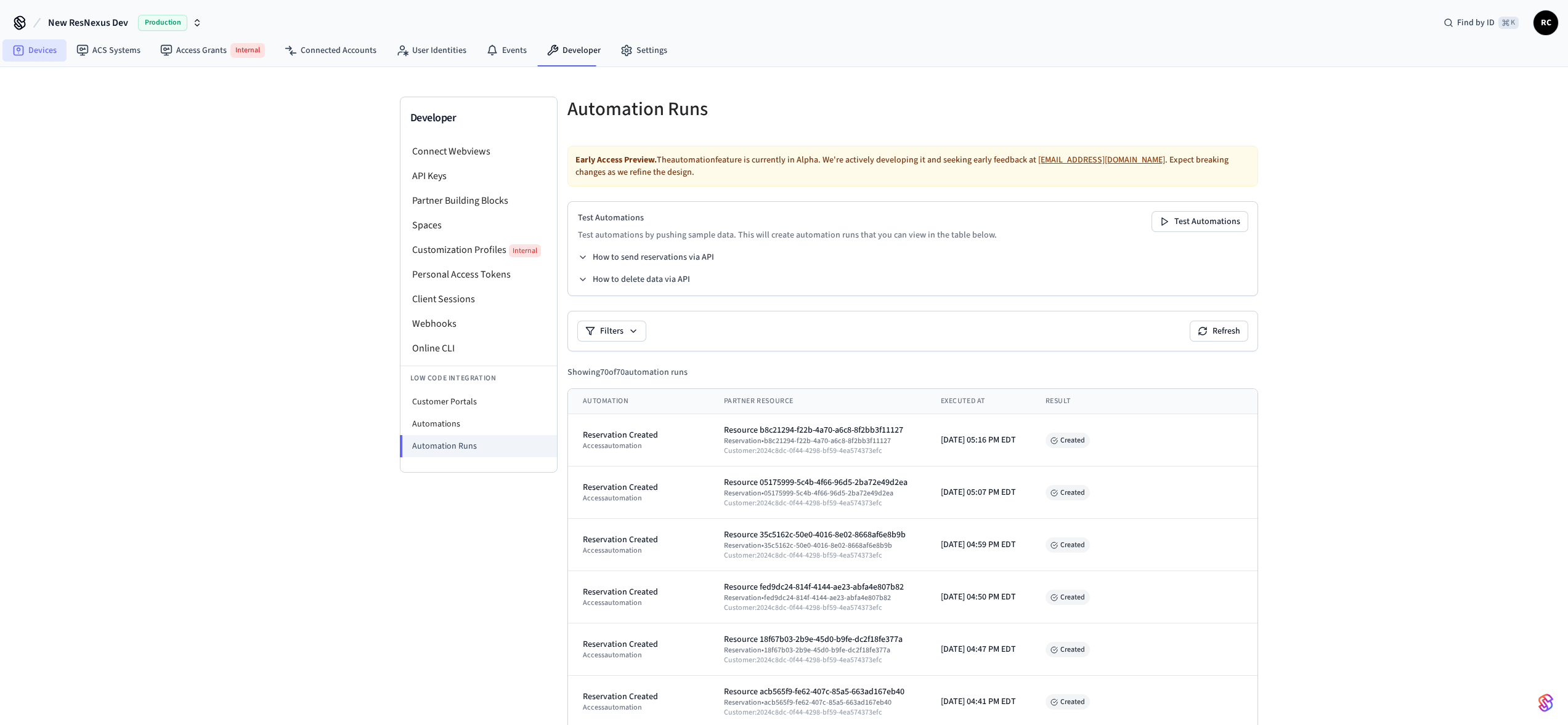
click at [27, 59] on link "Devices" at bounding box center [34, 50] width 64 height 22
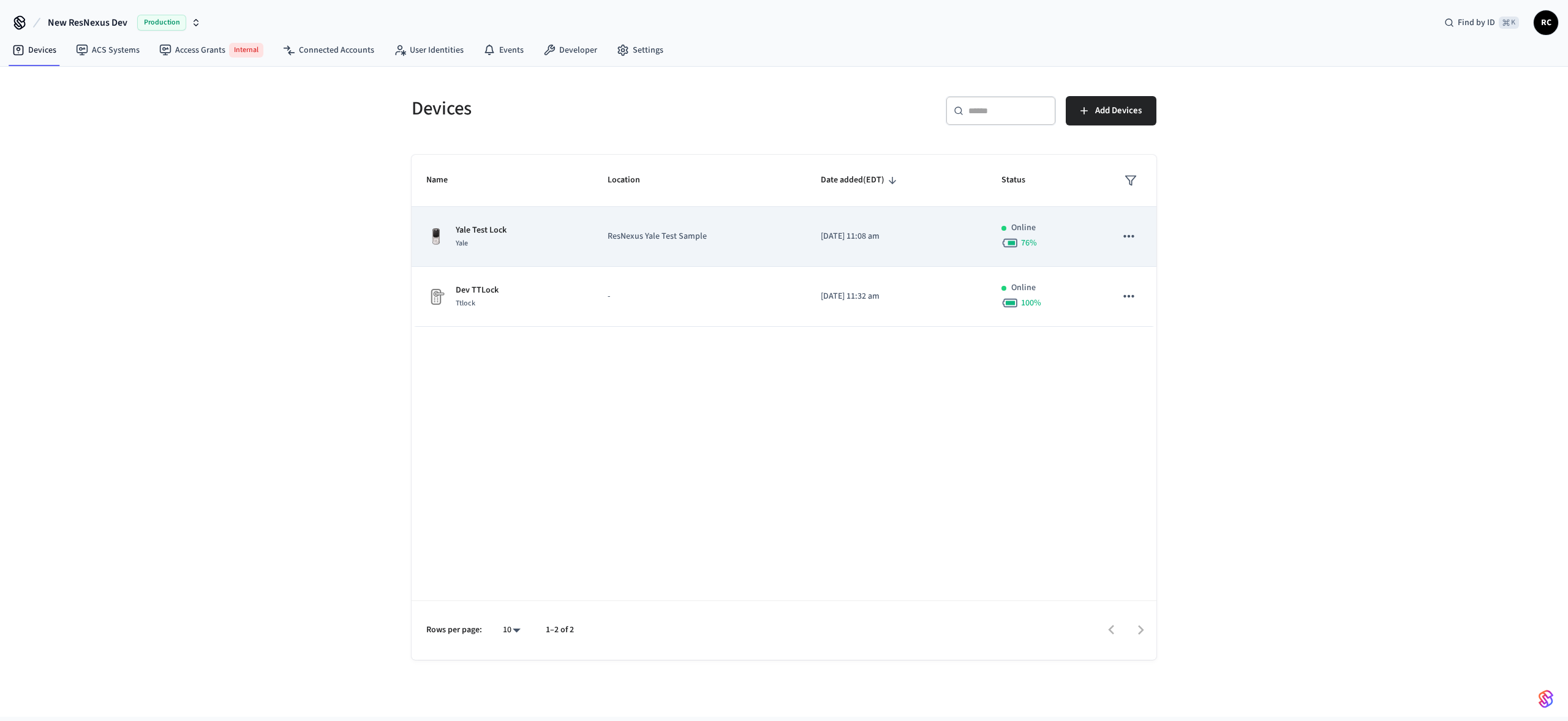
click at [599, 229] on td "ResNexus Yale Test Sample" at bounding box center [699, 237] width 213 height 60
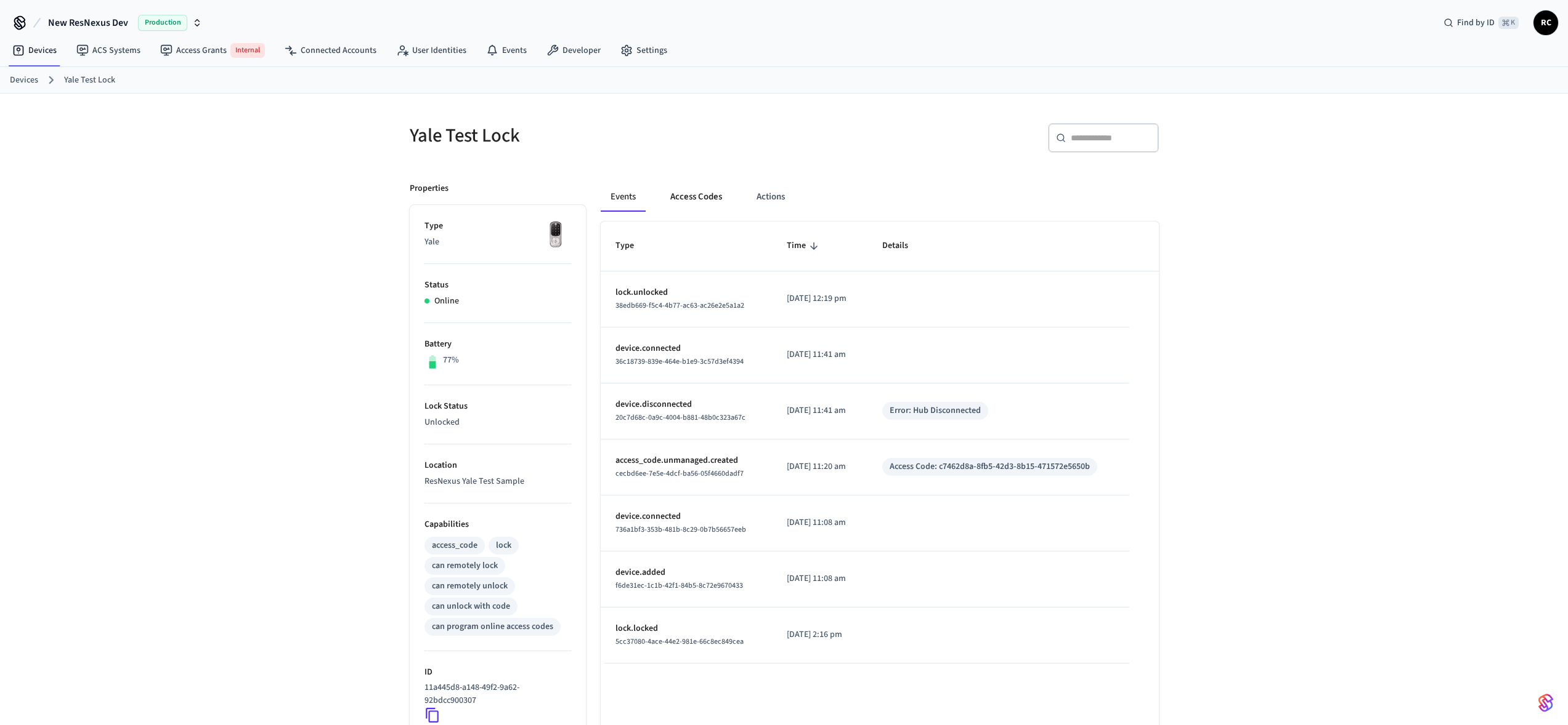
click at [688, 198] on button "Access Codes" at bounding box center [697, 197] width 72 height 30
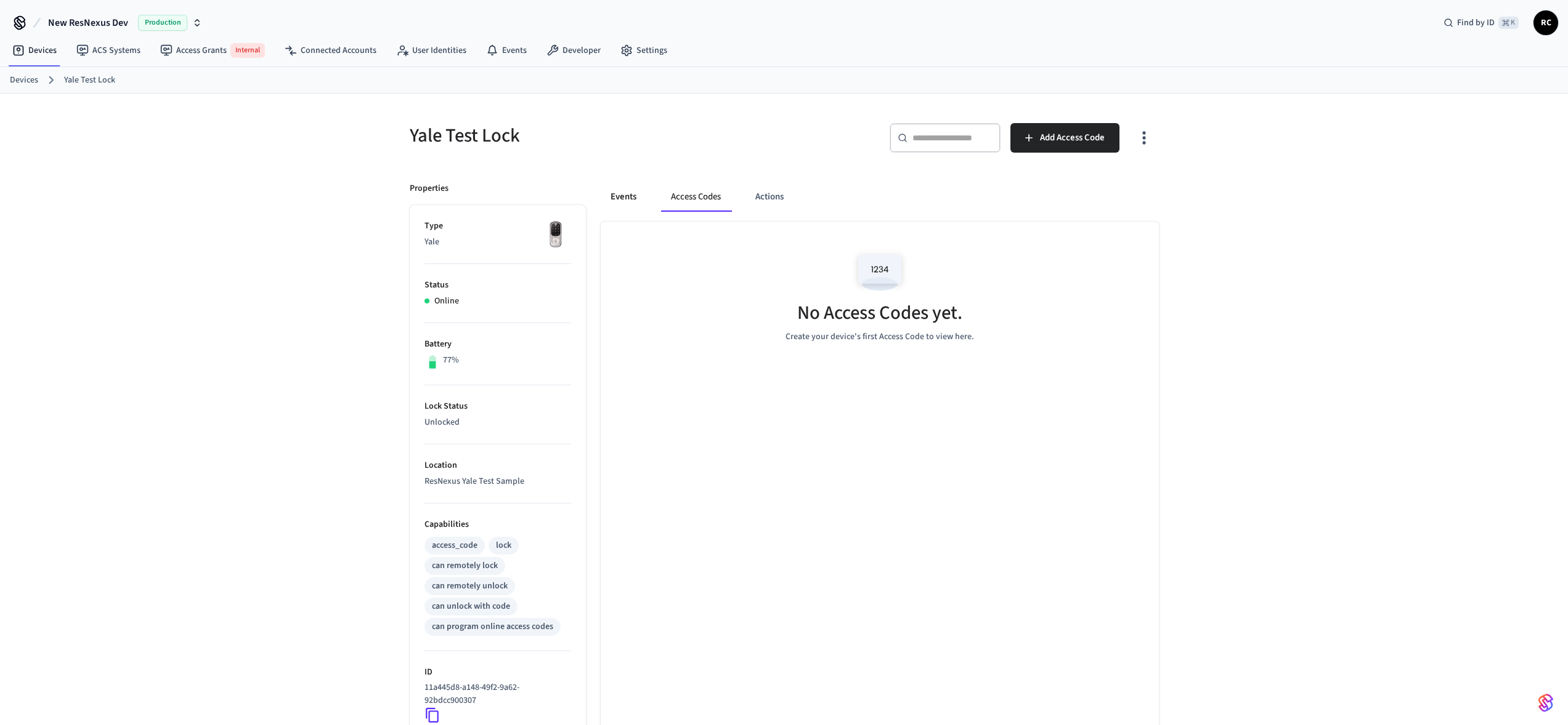
click at [630, 191] on button "Events" at bounding box center [624, 197] width 45 height 30
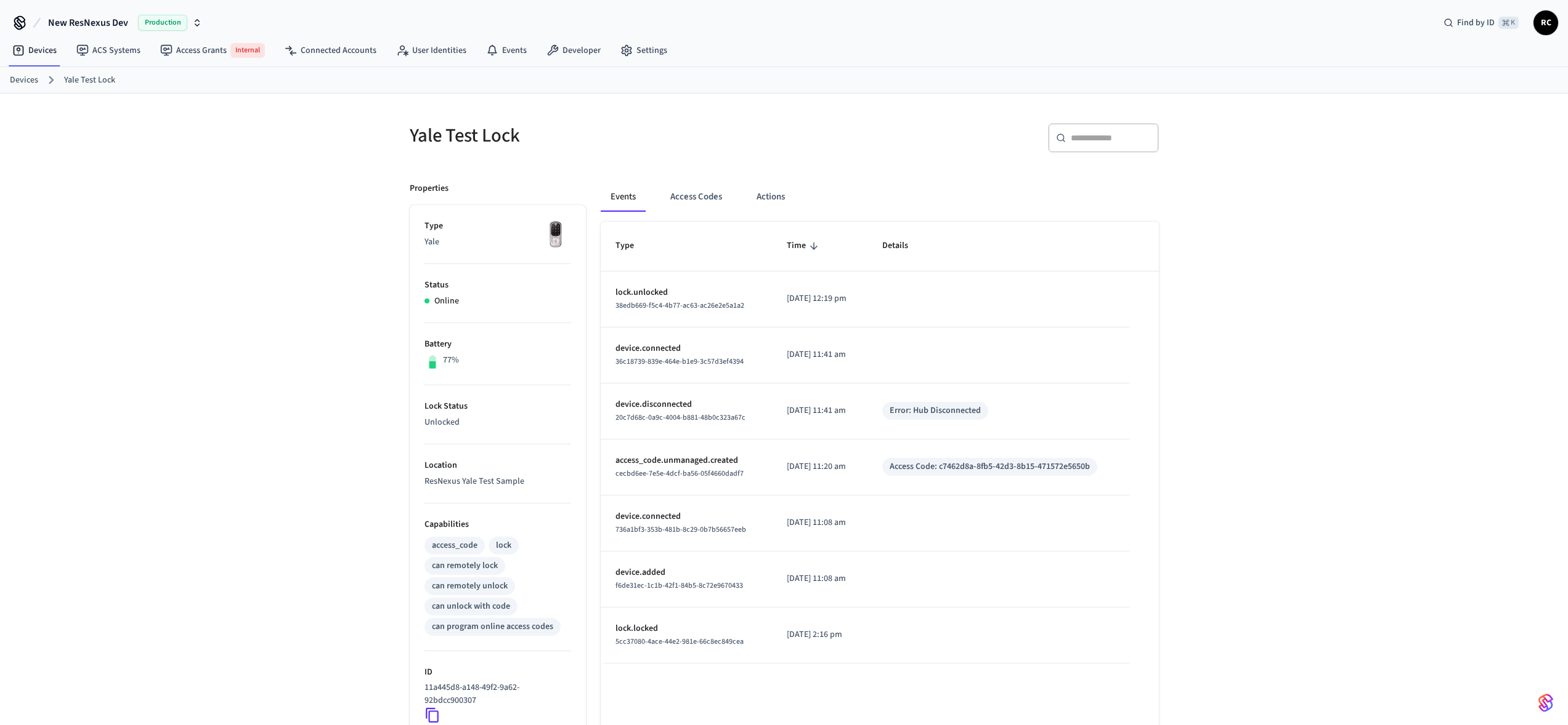
click at [45, 62] on nav "Devices ACS Systems Access Grants Internal Connected Accounts User Identities E…" at bounding box center [340, 51] width 675 height 31
click at [45, 50] on link "Devices" at bounding box center [34, 50] width 64 height 22
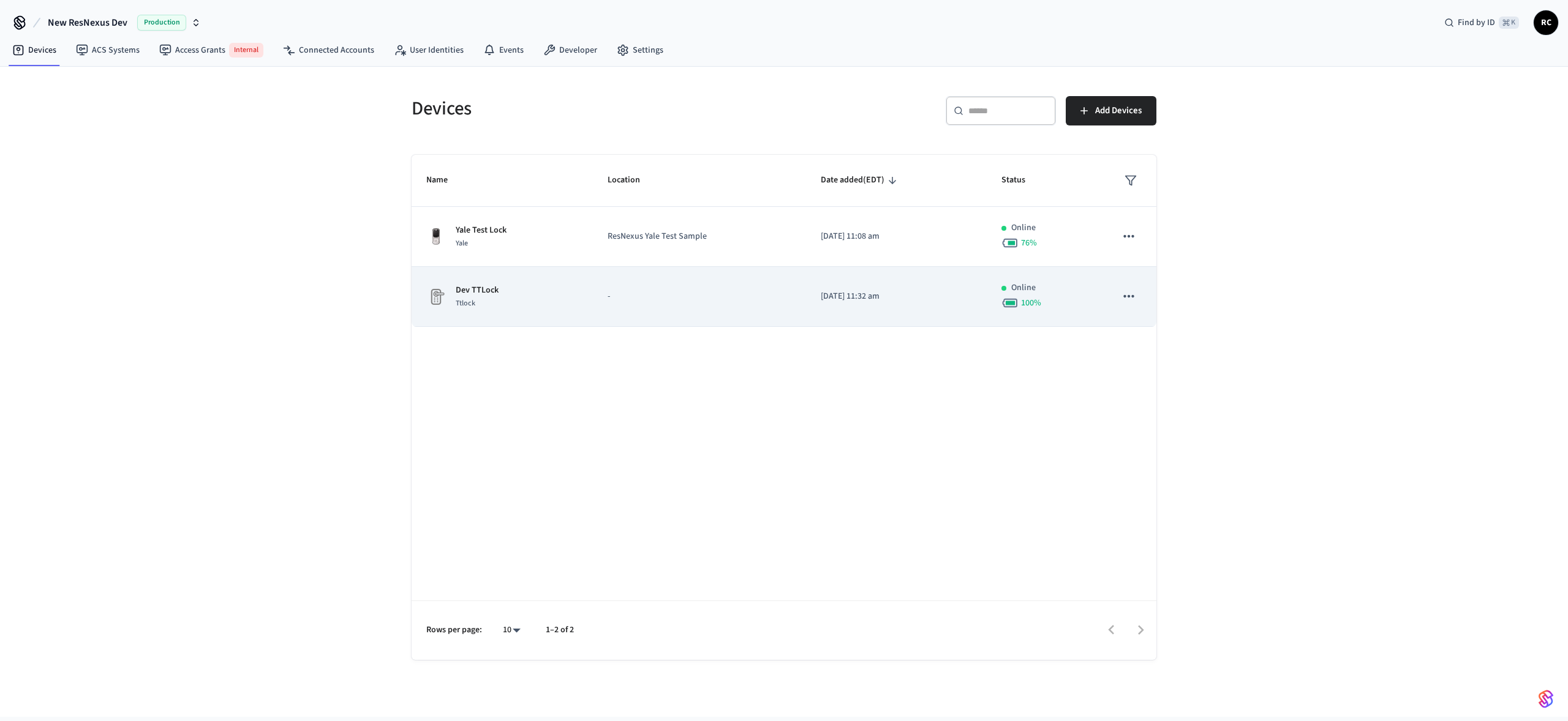
click at [595, 309] on td "-" at bounding box center [699, 297] width 213 height 60
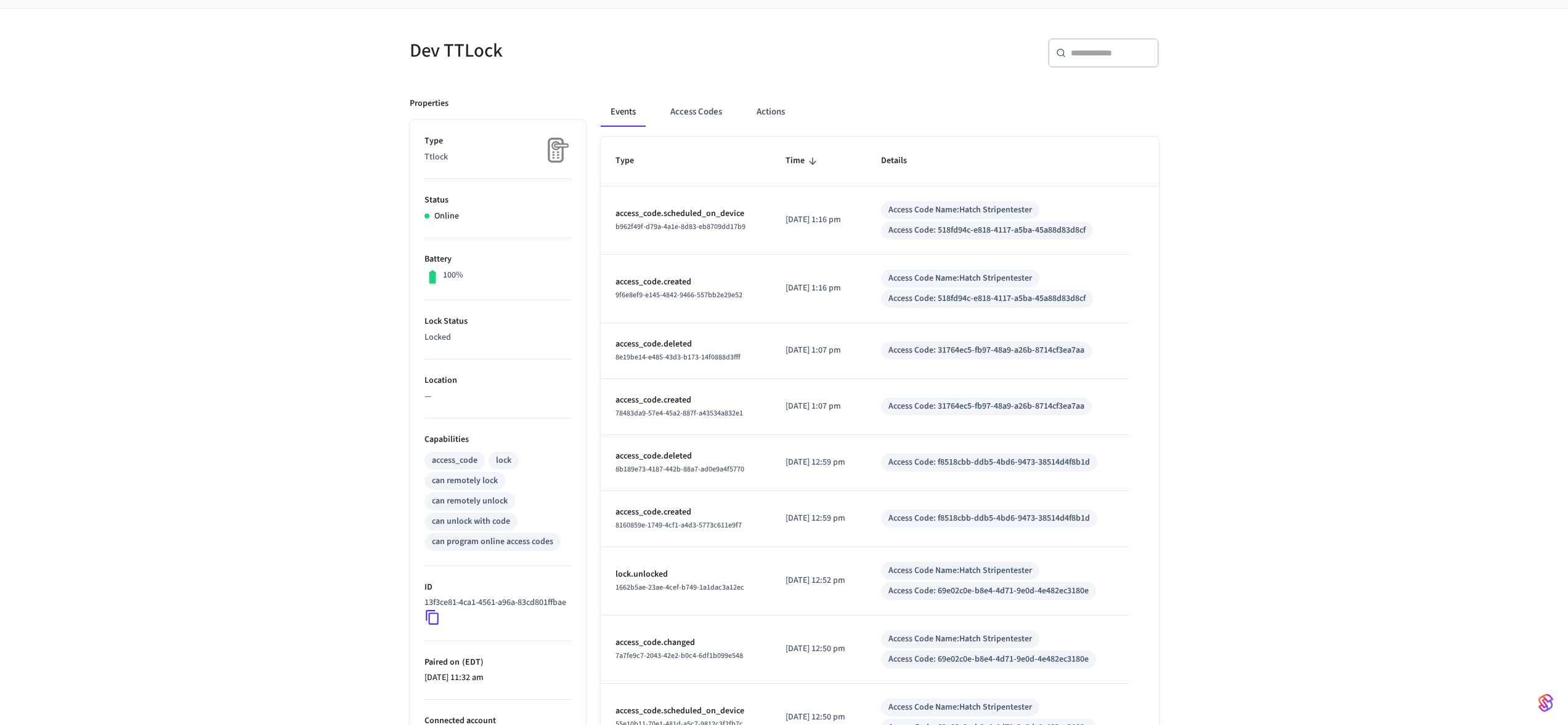
scroll to position [77, 0]
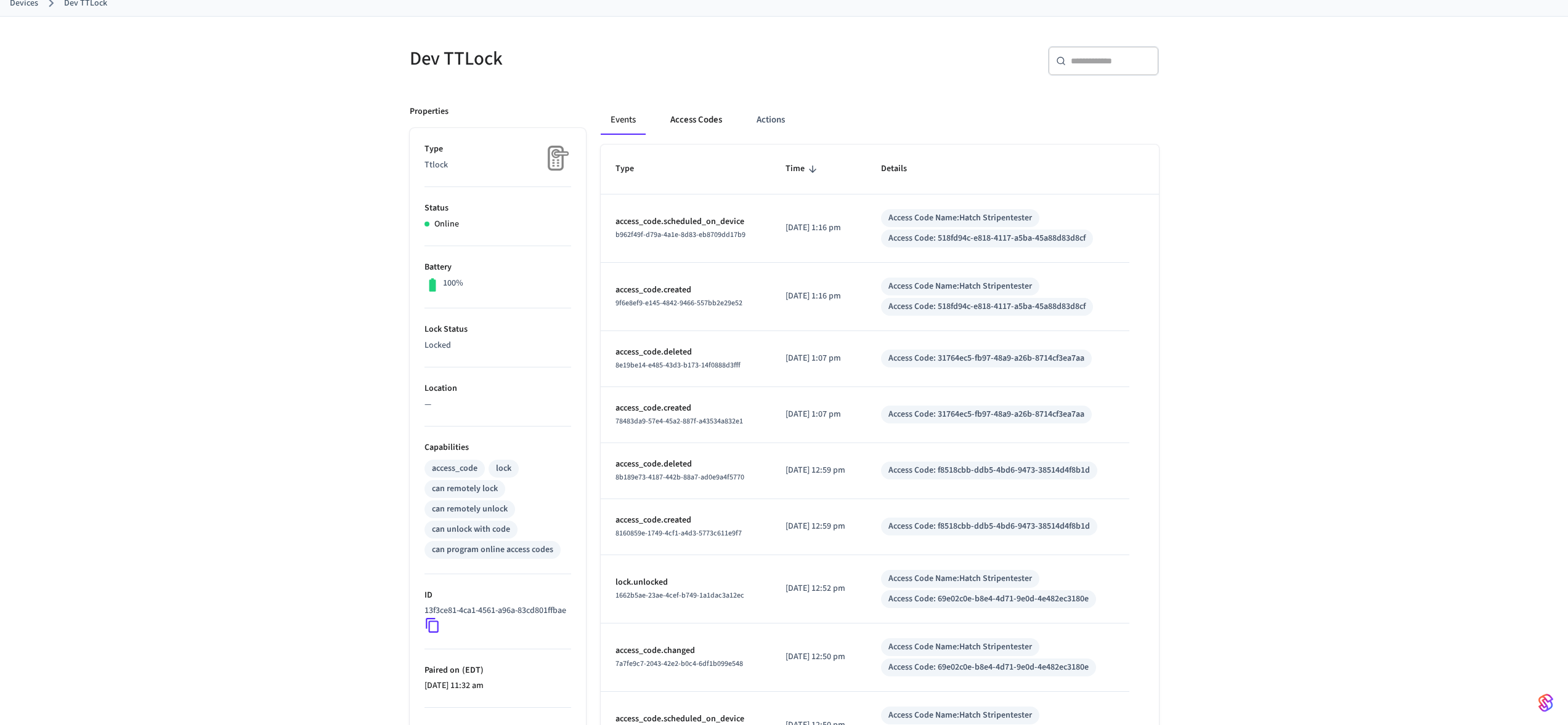
click at [681, 118] on button "Access Codes" at bounding box center [697, 120] width 72 height 30
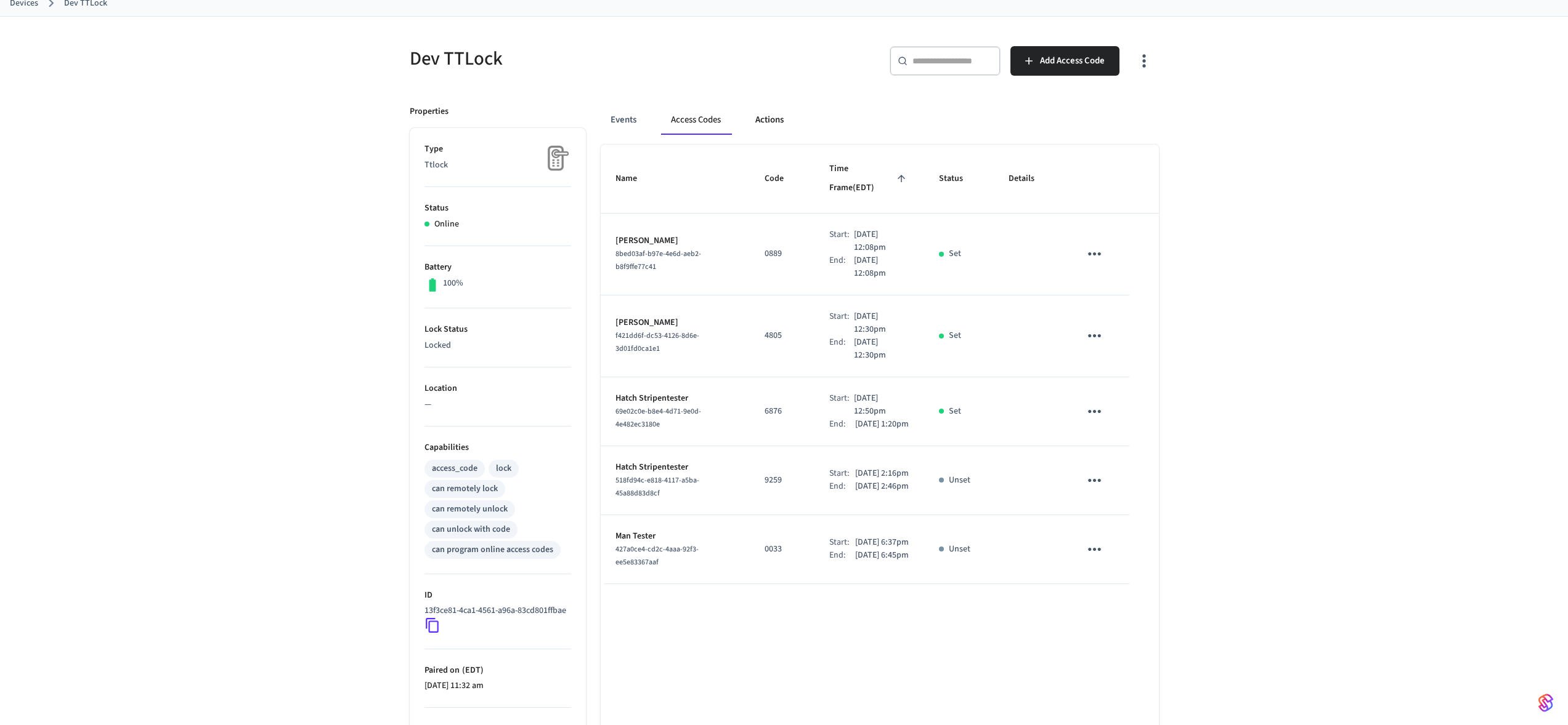
click at [778, 113] on button "Actions" at bounding box center [770, 120] width 48 height 30
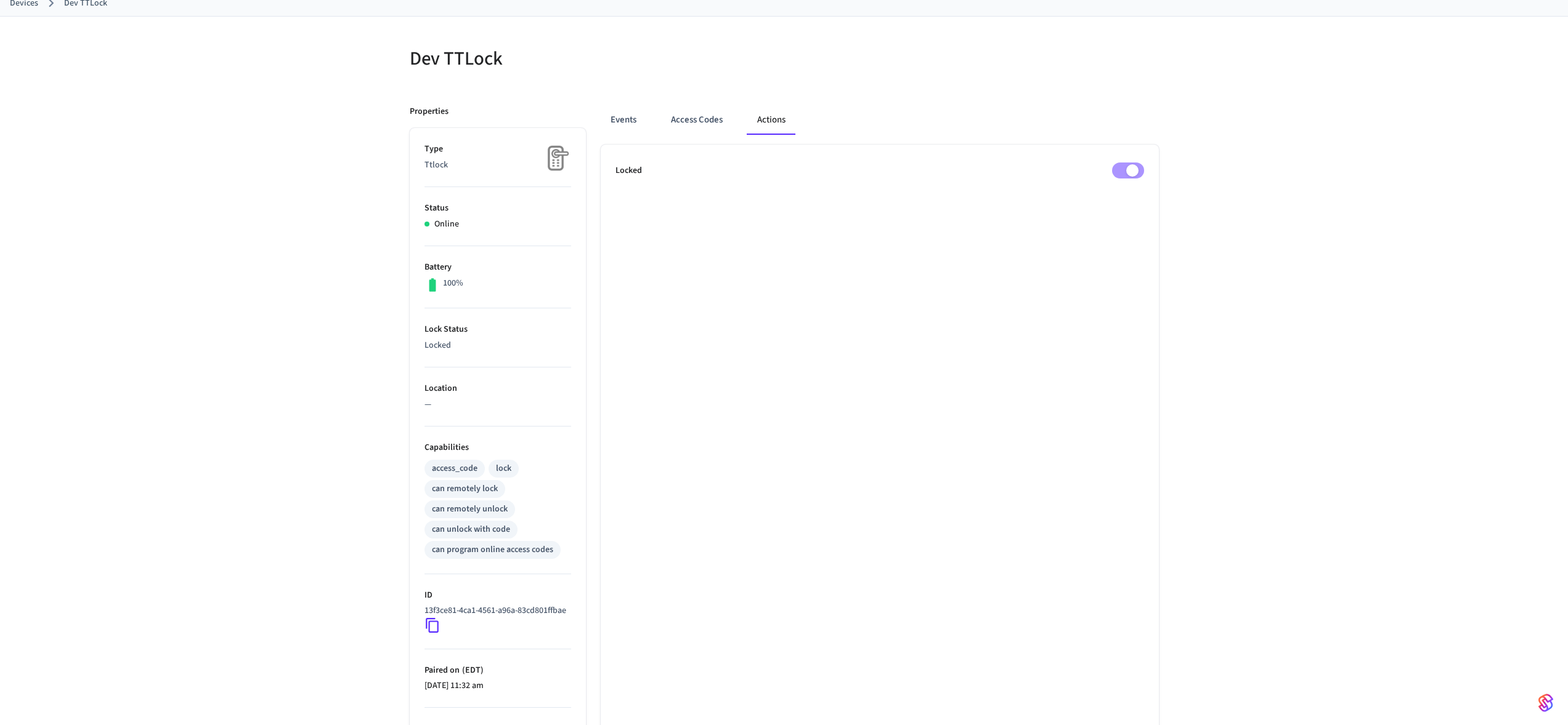
click at [711, 135] on div "Events Access Codes Actions" at bounding box center [880, 125] width 558 height 39
click at [666, 119] on button "Access Codes" at bounding box center [697, 120] width 72 height 30
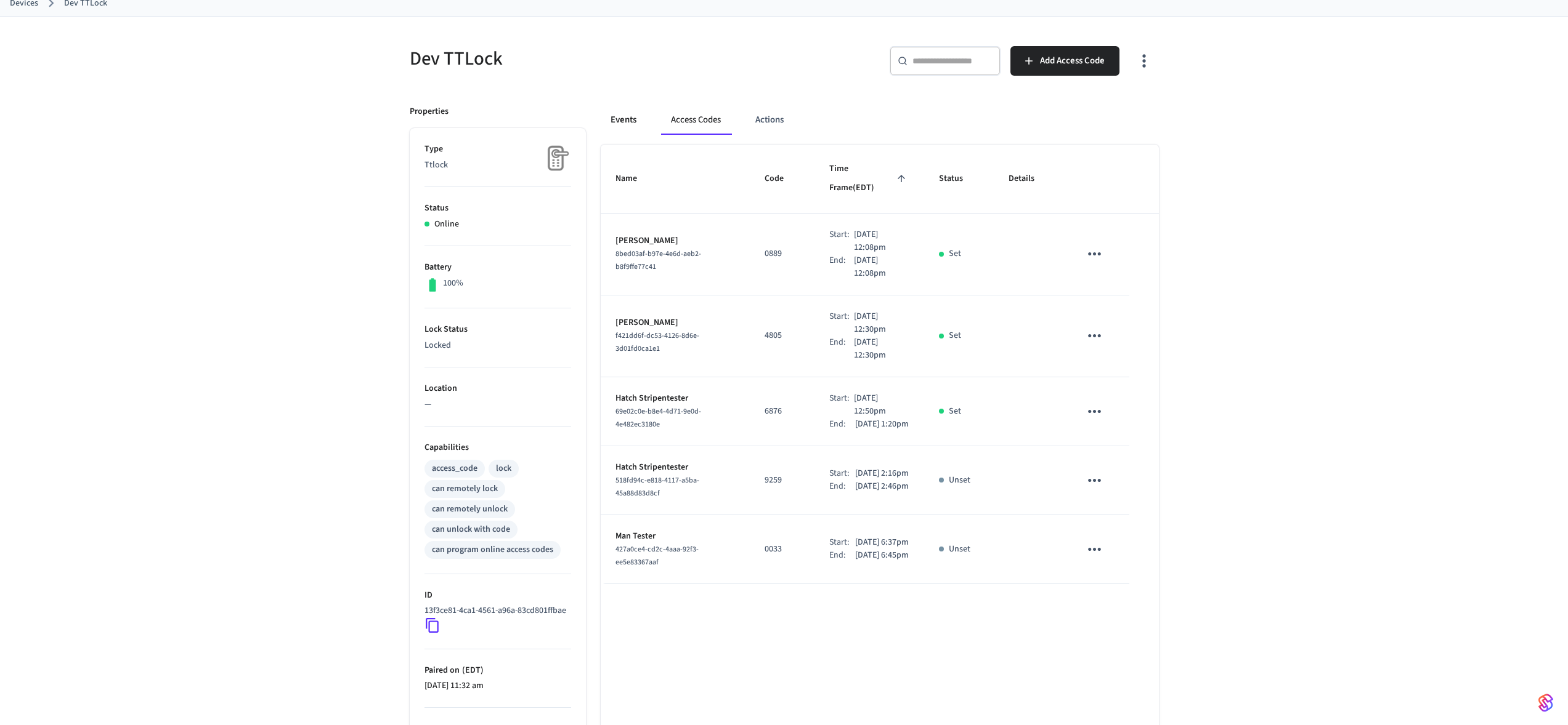
click at [628, 118] on button "Events" at bounding box center [624, 120] width 45 height 30
